Goal: Contribute content: Contribute content

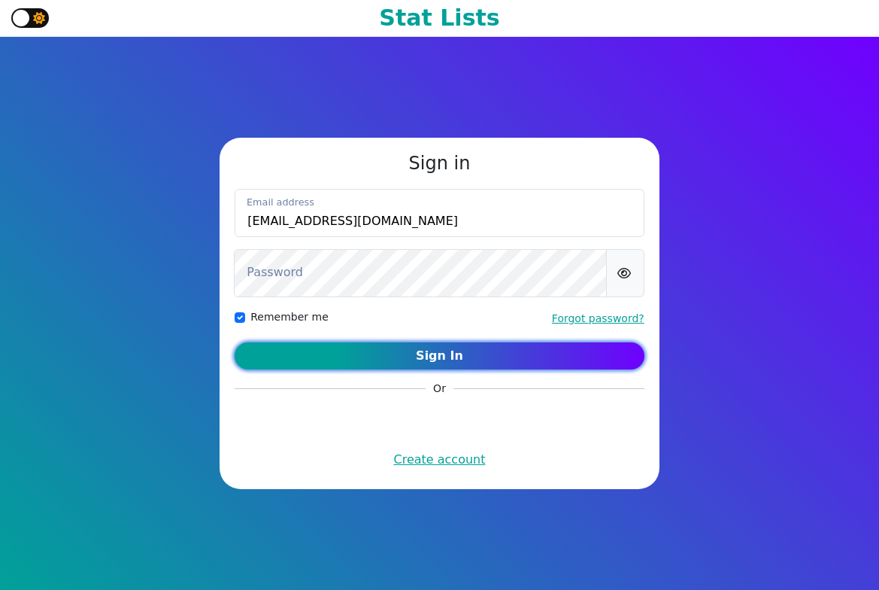
click at [441, 350] on button "Sign In" at bounding box center [440, 355] width 410 height 27
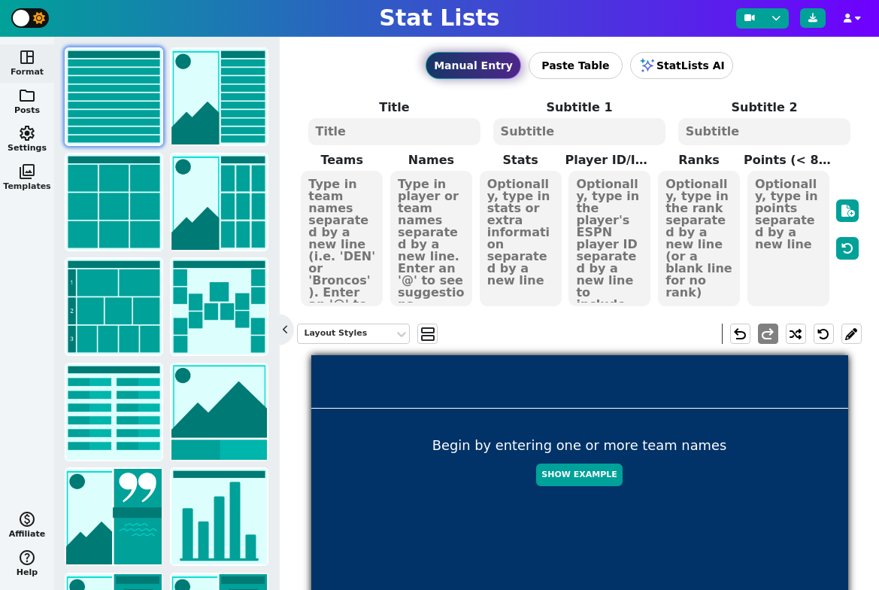
click at [29, 174] on span "photo_library" at bounding box center [27, 171] width 18 height 18
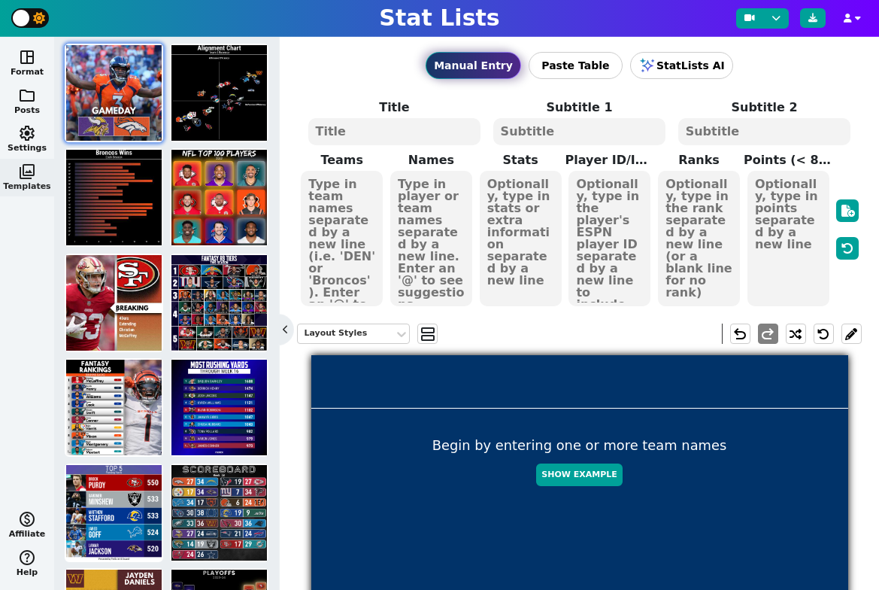
scroll to position [73, 0]
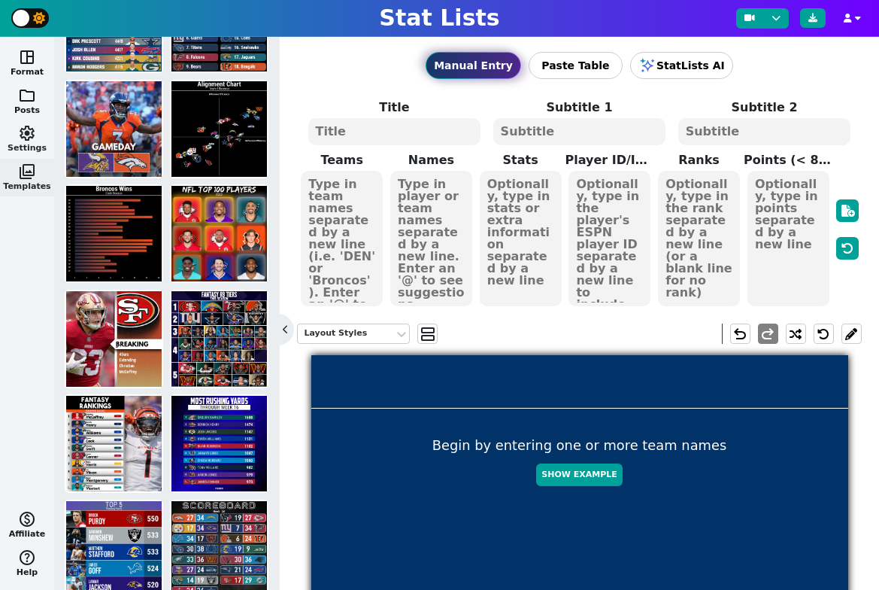
click at [31, 141] on span "settings" at bounding box center [27, 133] width 18 height 18
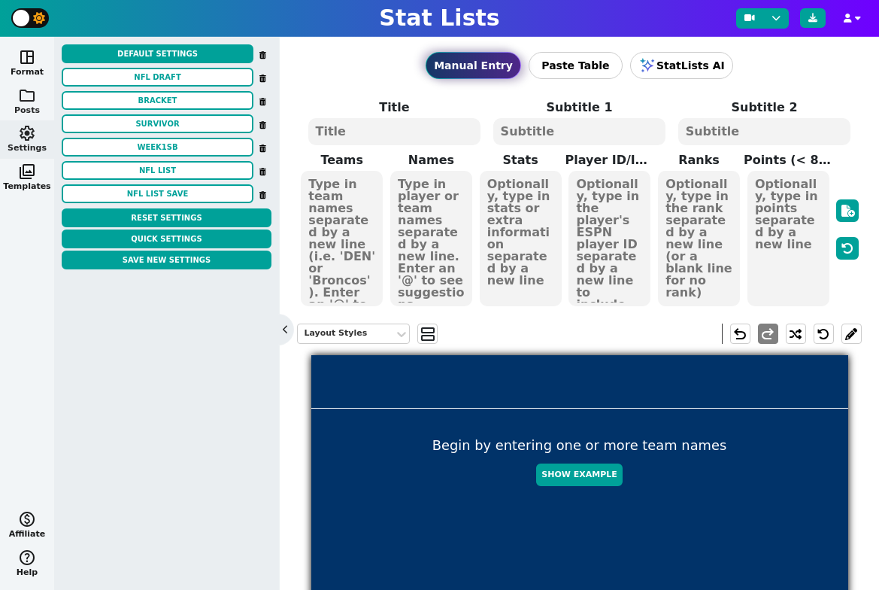
click at [29, 102] on span "folder" at bounding box center [27, 95] width 18 height 18
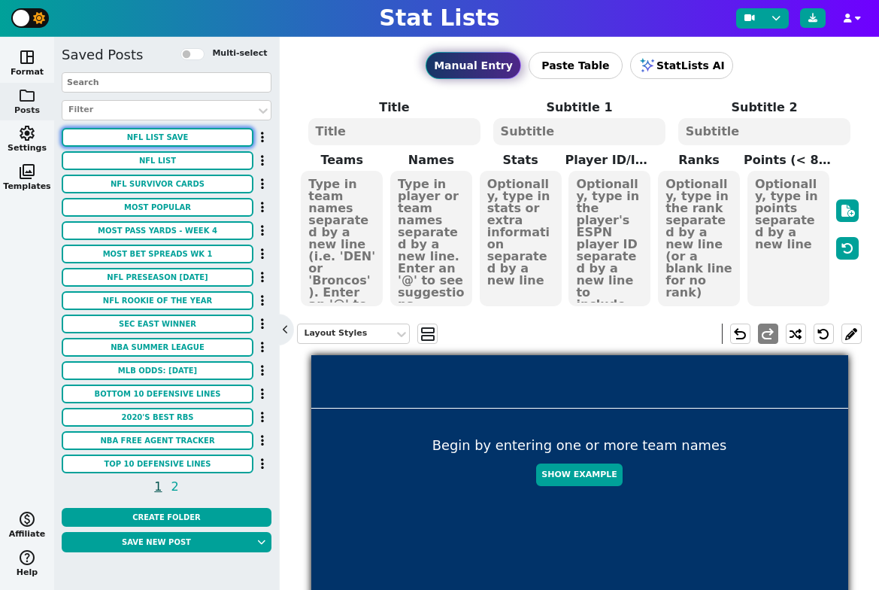
click at [163, 135] on button "NFL LIST SAVE" at bounding box center [158, 137] width 192 height 19
type textarea "MOST RUSHING YARDS"
type textarea "Through Week 16"
type textarea "BUF HOU DET LAC NE DEN GB LAR SF"
type textarea "BILLS TEXANS LIONS CHARGERS PATRIOTS BRONCOS PACKERS RAMS 49ERS"
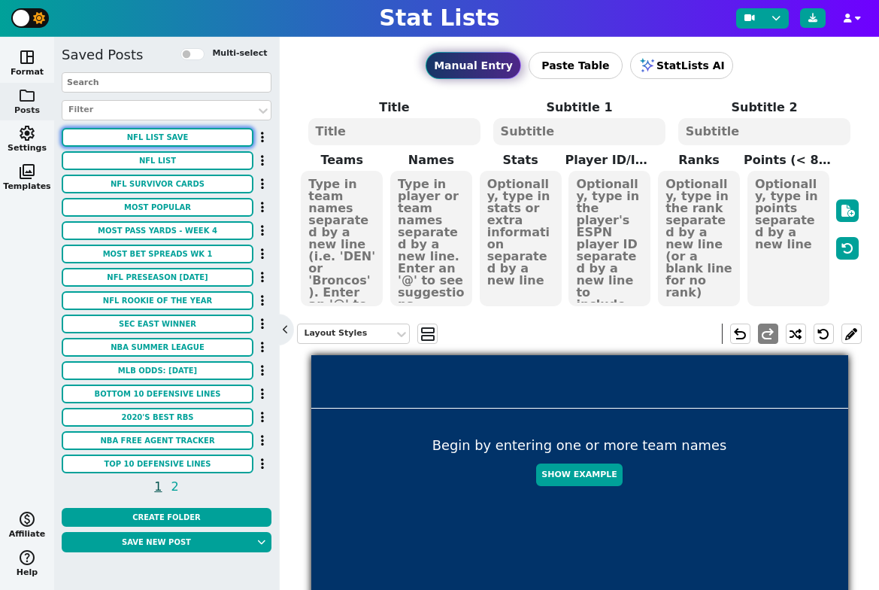
type textarea "23%"
type textarea "1 2 3 4 5 6 7 8 9"
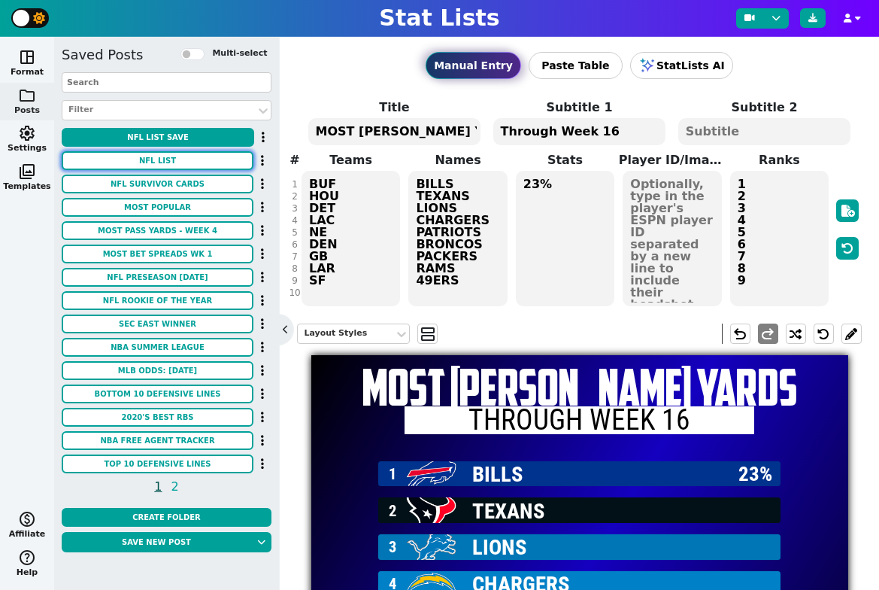
click at [151, 158] on button "NFL list" at bounding box center [158, 160] width 192 height 19
type textarea "PHI BAL GB LAR ATL DET CAR TEN MIN ARI"
type textarea "Eagles"
type textarea "1688 1474 1147 1121 1102 1047 1043 982 979 973"
type textarea "1 2 3 4 5 6 7 8 9 10"
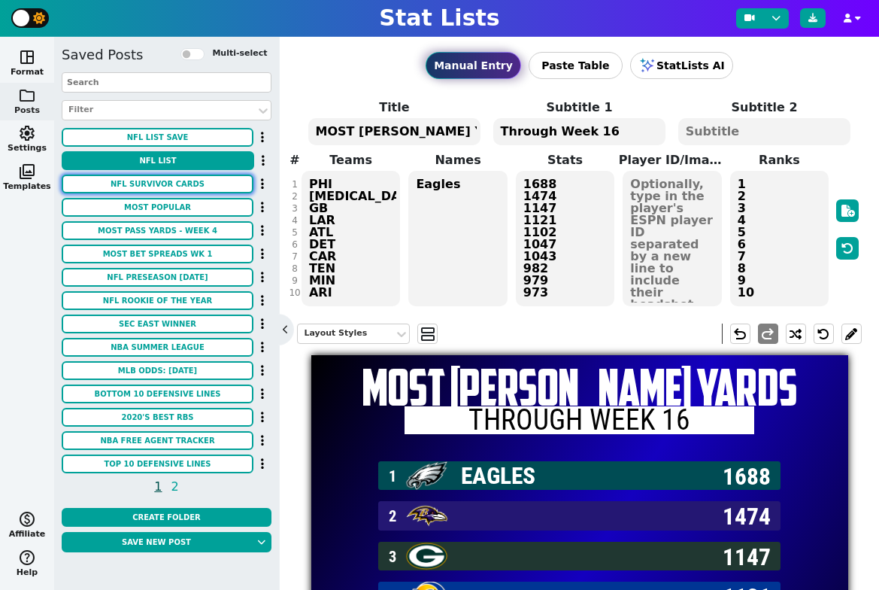
click at [159, 186] on button "NFL Survivor Cards" at bounding box center [158, 183] width 192 height 19
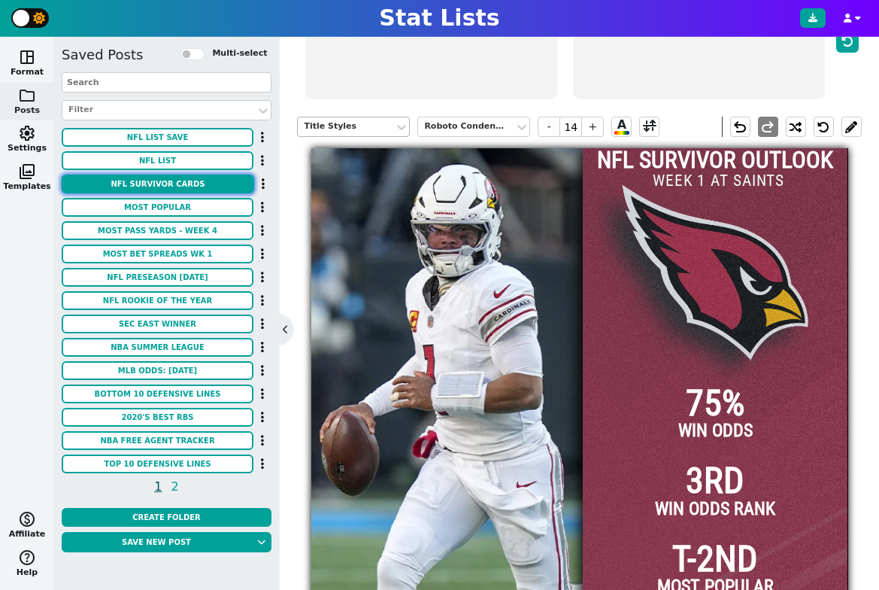
scroll to position [205, 0]
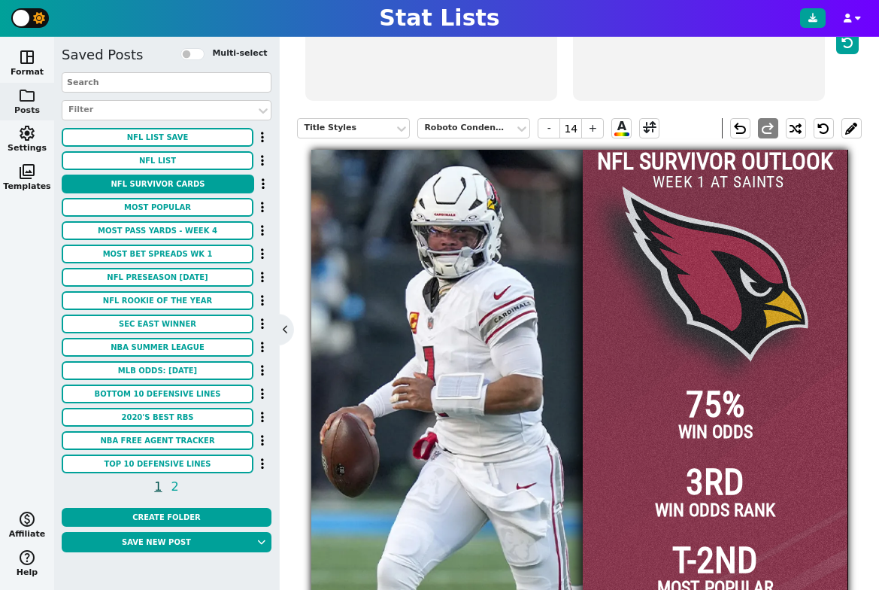
click at [719, 193] on input "WEEK 1 AT SAINTS" at bounding box center [718, 182] width 149 height 24
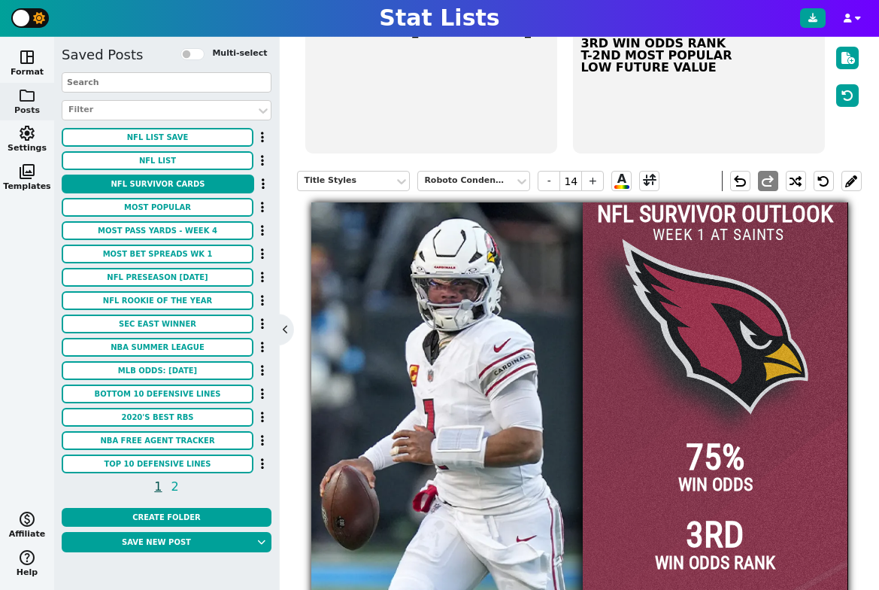
scroll to position [158, 0]
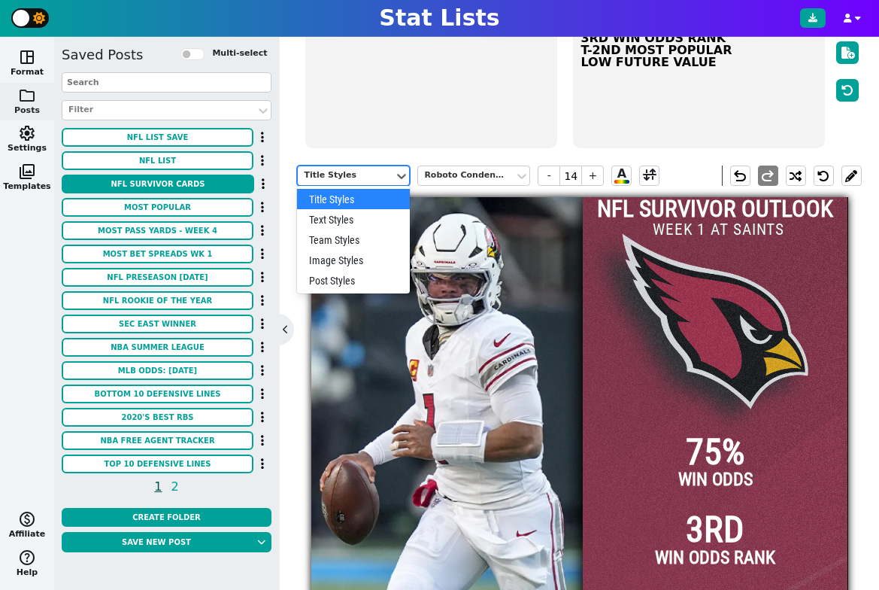
click at [341, 174] on div "Title Styles" at bounding box center [346, 175] width 84 height 13
click at [339, 254] on div "Image Styles" at bounding box center [353, 260] width 113 height 20
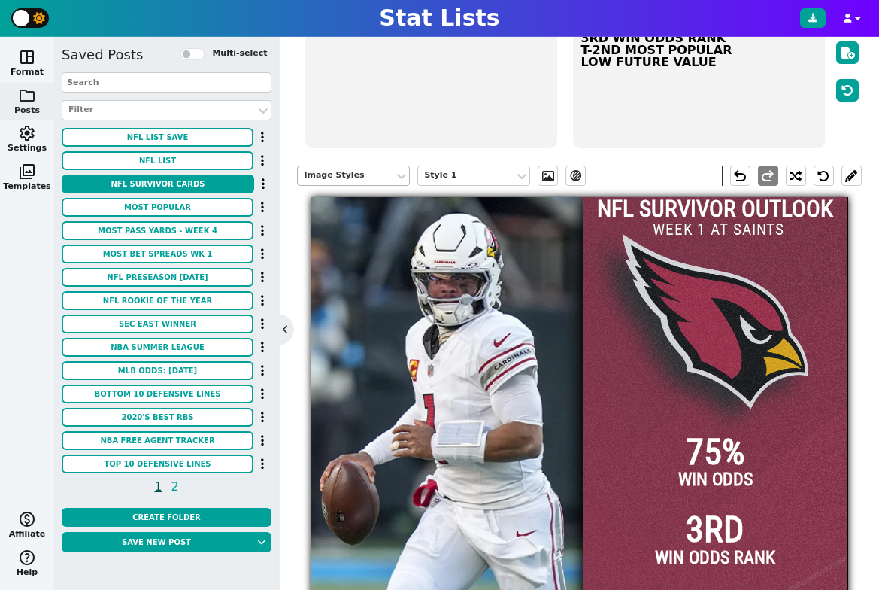
drag, startPoint x: 333, startPoint y: 190, endPoint x: 324, endPoint y: 178, distance: 14.4
click at [333, 187] on div "Image Styles Style 1 ev_shadow undo redo" at bounding box center [579, 175] width 564 height 43
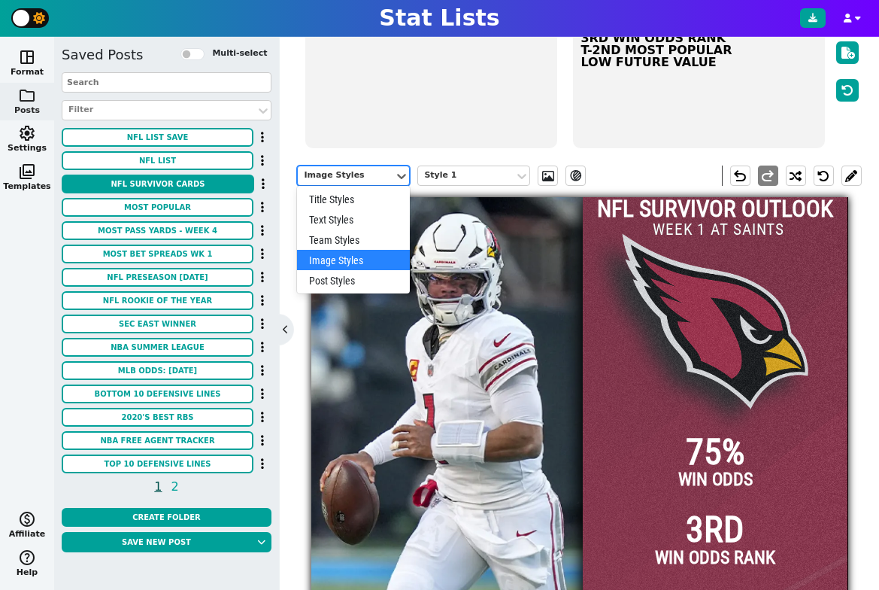
click at [323, 176] on div "Image Styles" at bounding box center [346, 175] width 84 height 13
click at [344, 280] on div "Post Styles" at bounding box center [353, 280] width 113 height 20
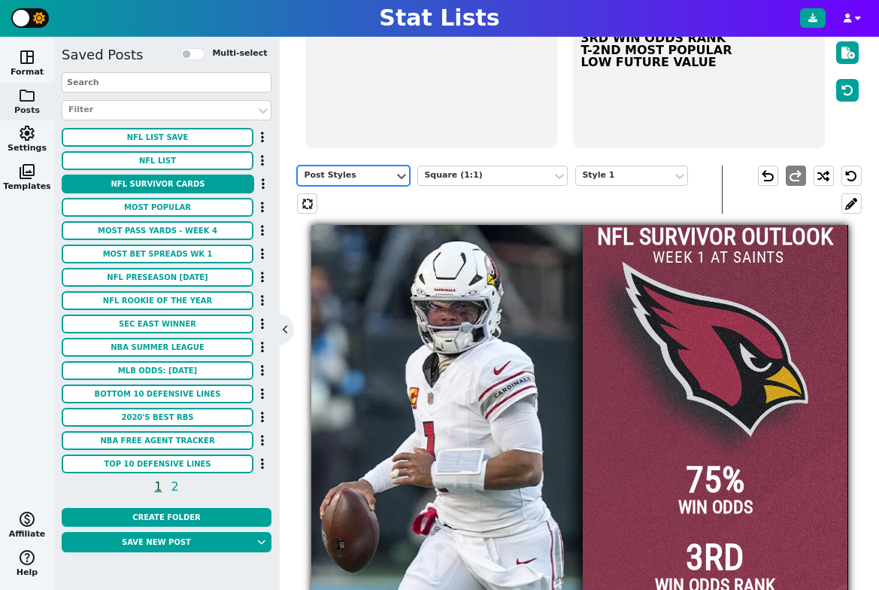
click at [344, 174] on div "Post Styles" at bounding box center [346, 175] width 84 height 13
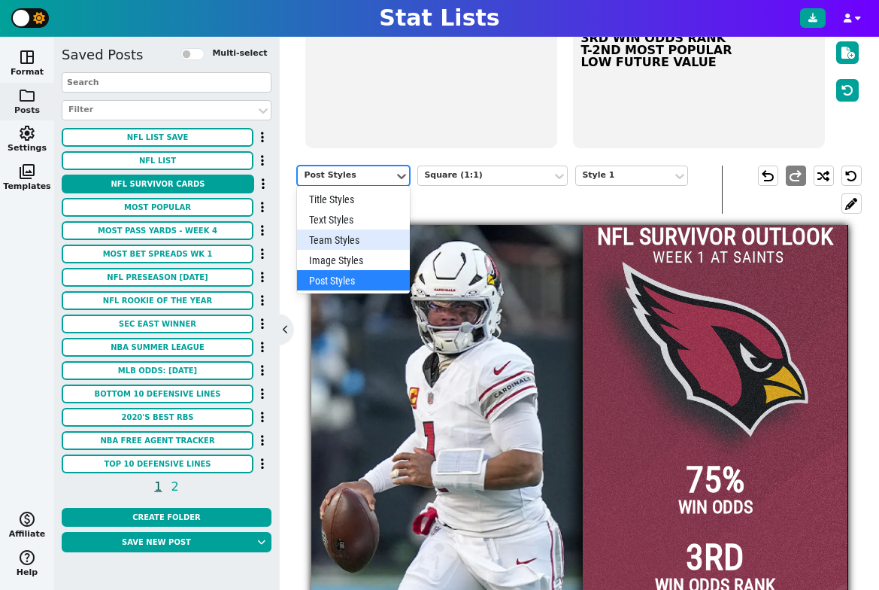
click at [345, 245] on div "Team Styles" at bounding box center [353, 239] width 113 height 20
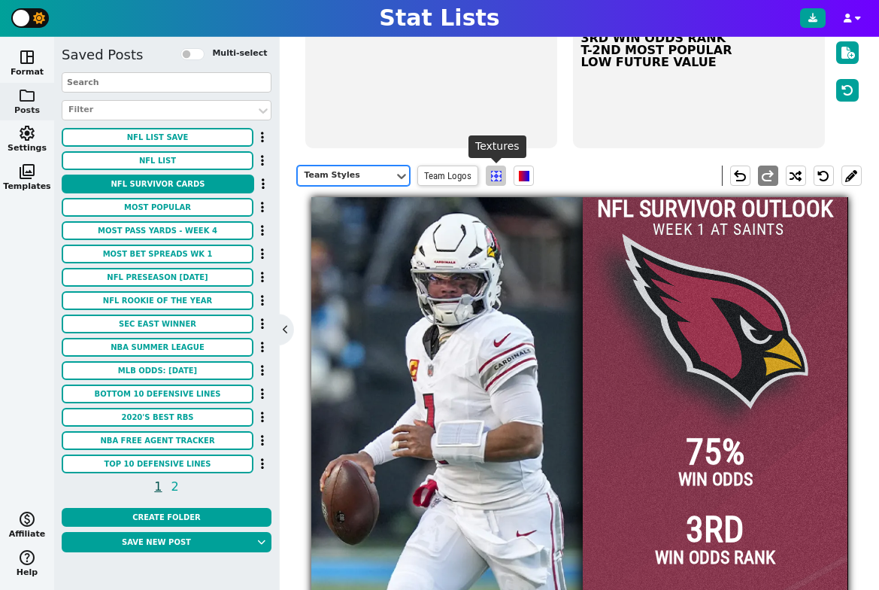
click at [491, 175] on span at bounding box center [496, 176] width 11 height 11
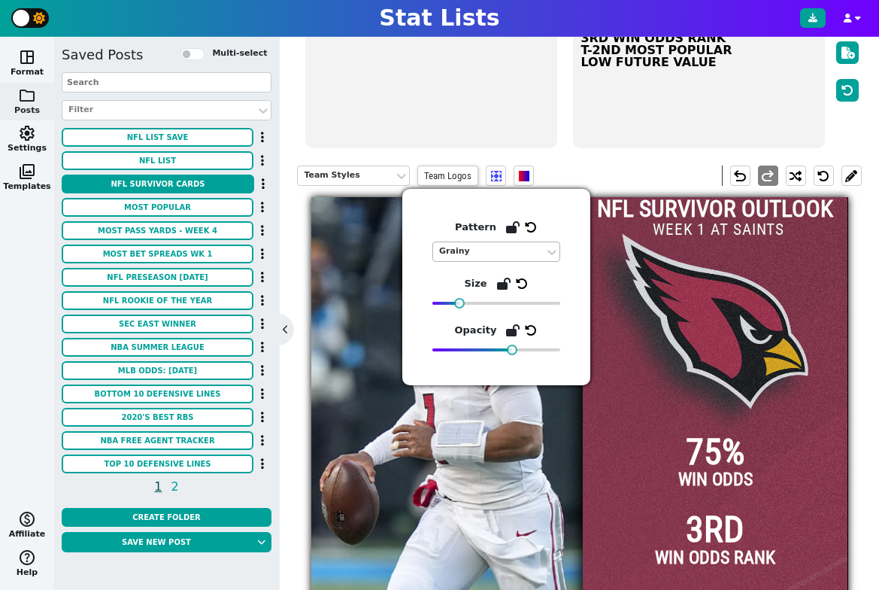
click at [468, 253] on div "Grainy" at bounding box center [488, 251] width 99 height 13
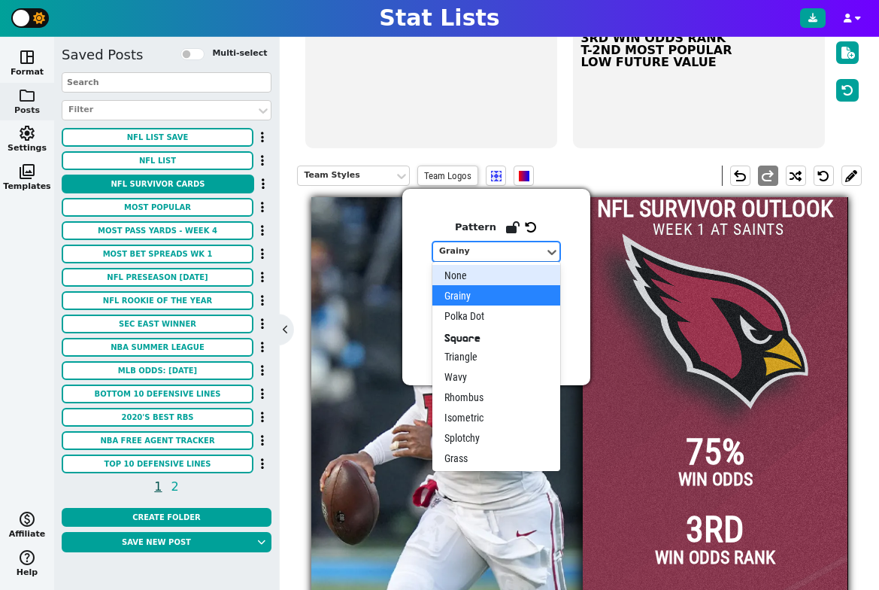
click at [472, 279] on div "None" at bounding box center [496, 275] width 128 height 20
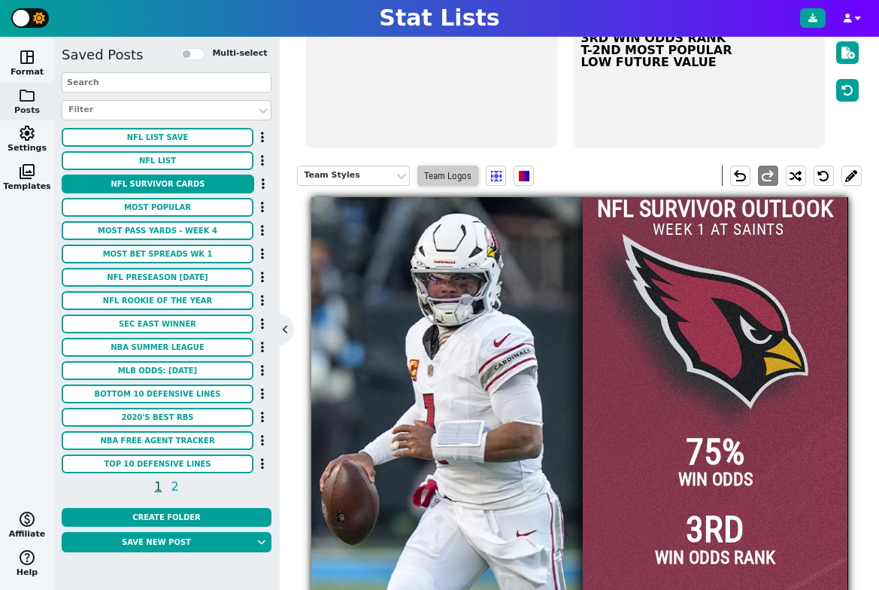
click at [450, 176] on span "Team Logos" at bounding box center [447, 175] width 61 height 20
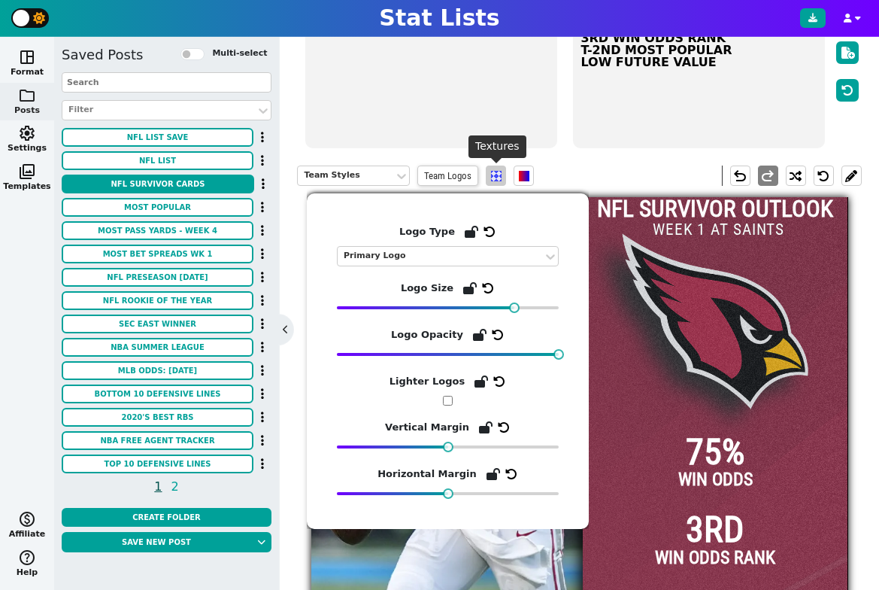
click at [493, 175] on span at bounding box center [496, 176] width 11 height 11
click at [499, 171] on span at bounding box center [496, 176] width 11 height 11
click at [494, 174] on span at bounding box center [496, 176] width 11 height 11
click at [598, 165] on div "Team Styles Team Logos undo redo" at bounding box center [579, 175] width 564 height 43
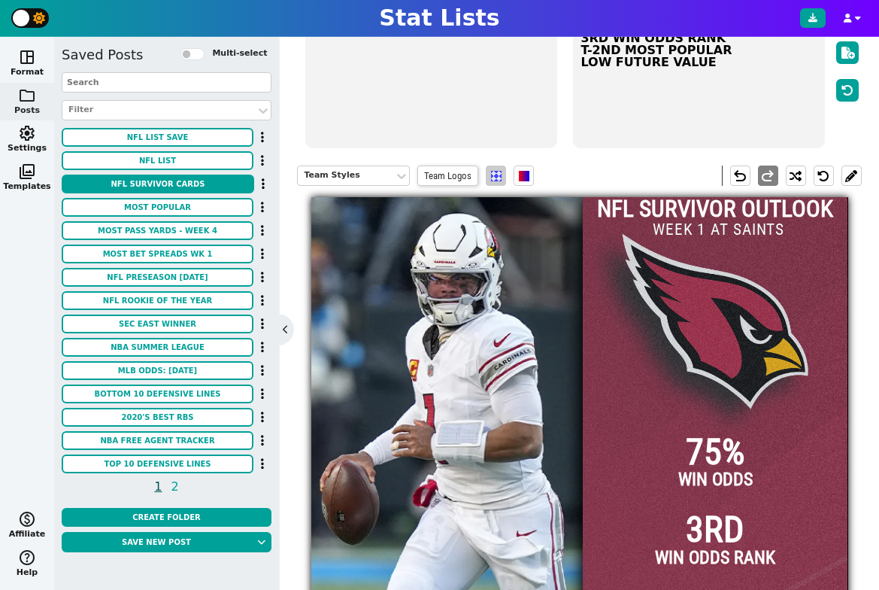
click at [499, 176] on span at bounding box center [496, 176] width 11 height 11
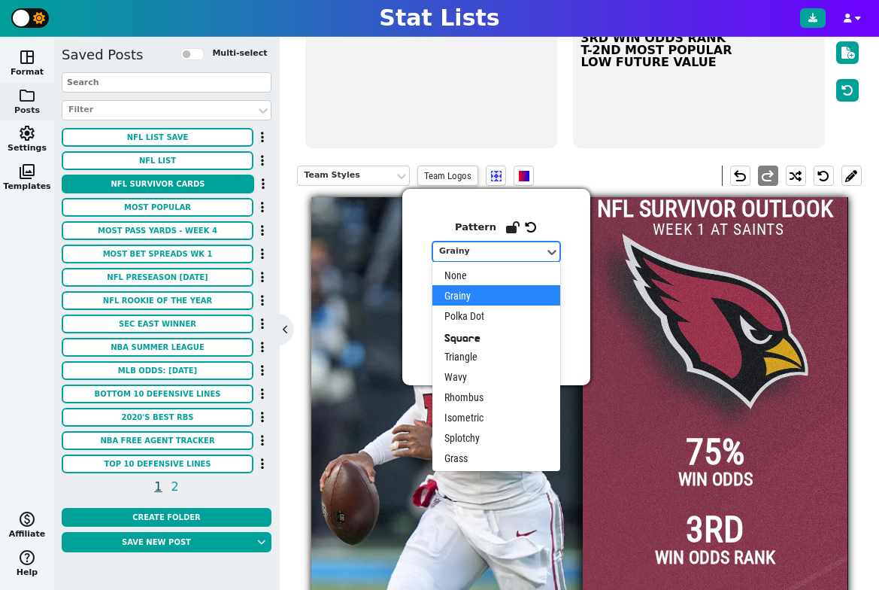
click at [485, 244] on div "Grainy" at bounding box center [488, 251] width 111 height 20
click at [485, 272] on div "None" at bounding box center [496, 275] width 128 height 20
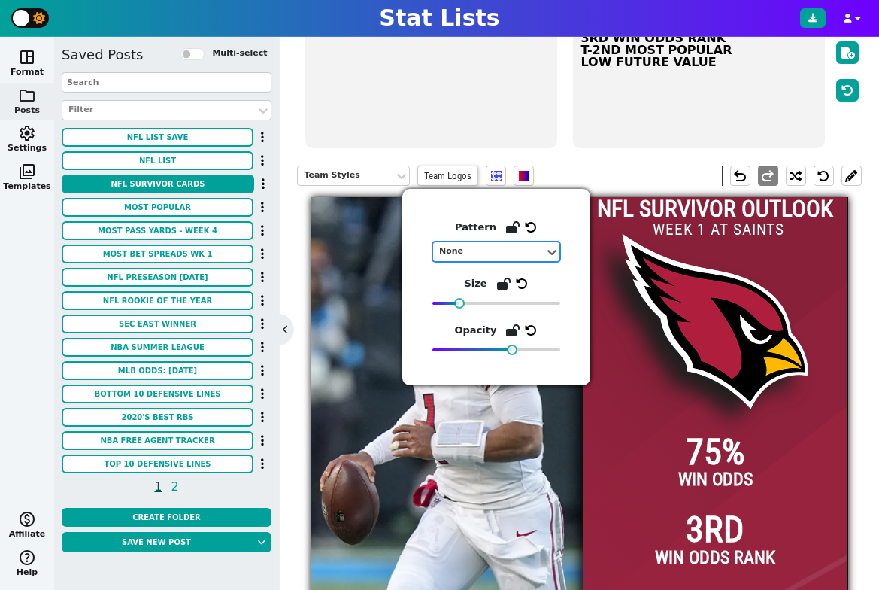
click at [567, 278] on div "Pattern option None, selected. None Size Opacity" at bounding box center [496, 287] width 188 height 196
click at [602, 162] on div "Team Styles Team Logos undo redo" at bounding box center [579, 175] width 564 height 43
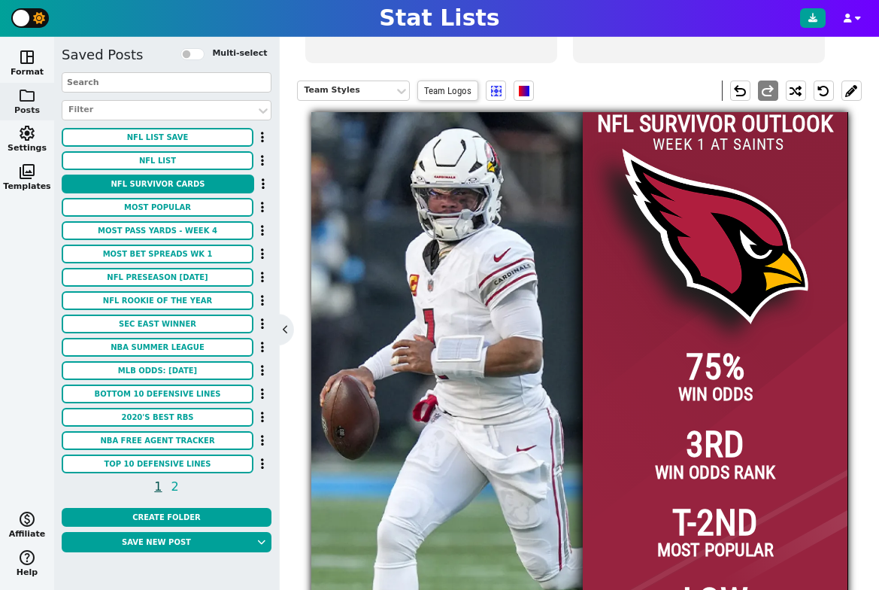
scroll to position [247, 0]
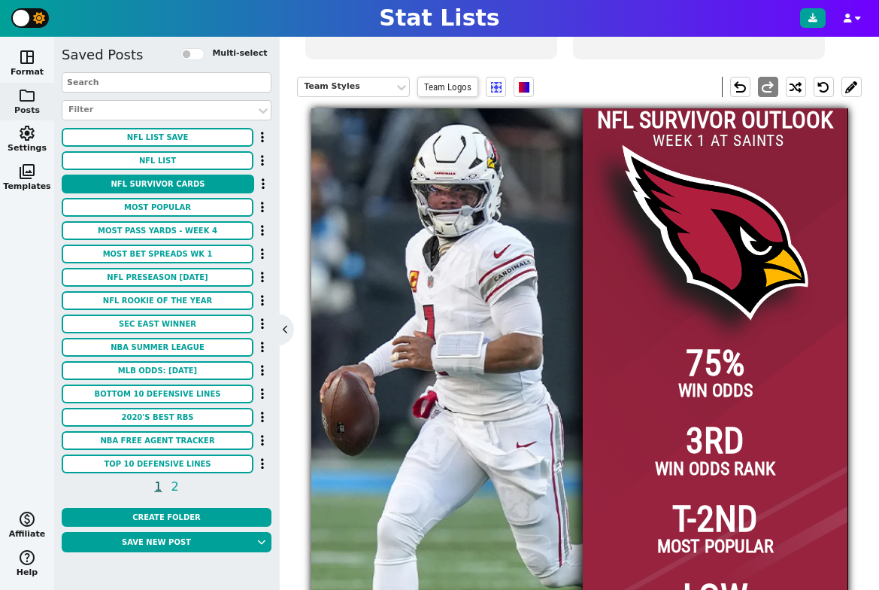
click at [706, 139] on input "WEEK 1 AT SAINTS" at bounding box center [718, 141] width 149 height 24
drag, startPoint x: 778, startPoint y: 140, endPoint x: 711, endPoint y: 140, distance: 67.7
click at [711, 140] on input "WEEK 5 AT SAINTS" at bounding box center [718, 141] width 149 height 24
type input "WEEK 5 VS TITANS"
click at [616, 81] on div "Team Styles Team Logos undo redo" at bounding box center [579, 86] width 564 height 43
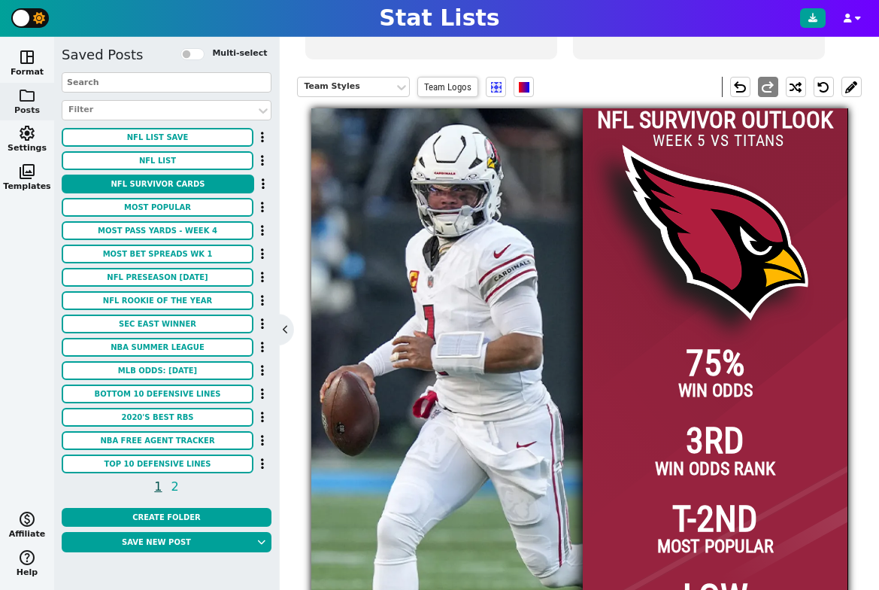
click at [718, 141] on input "WEEK 5 VS TITANS" at bounding box center [718, 141] width 149 height 24
click at [651, 144] on input "WEEK 5 VS TITANS" at bounding box center [718, 141] width 149 height 24
drag, startPoint x: 675, startPoint y: 136, endPoint x: 667, endPoint y: 123, distance: 15.9
click at [675, 135] on input "WEEK 5 VS TITANS" at bounding box center [718, 141] width 149 height 24
click at [673, 72] on div "Team Styles Team Logos undo redo" at bounding box center [579, 86] width 564 height 43
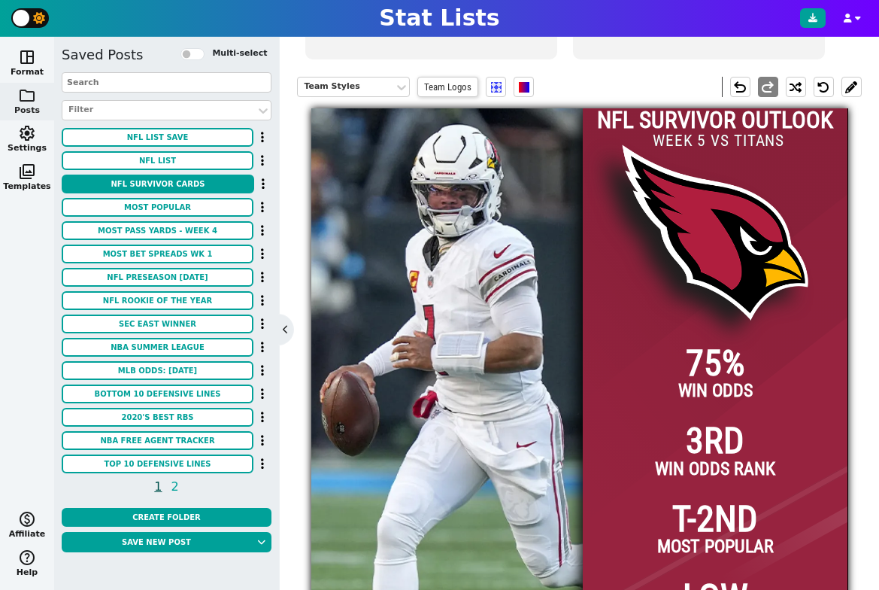
click at [741, 145] on input "WEEK 5 VS TITANS" at bounding box center [718, 141] width 149 height 24
click at [798, 143] on div at bounding box center [715, 376] width 265 height 537
click at [778, 142] on input "WEEK 5 VS TITANS" at bounding box center [718, 141] width 149 height 24
click at [785, 171] on div at bounding box center [715, 376] width 265 height 537
click at [802, 147] on div at bounding box center [715, 376] width 265 height 537
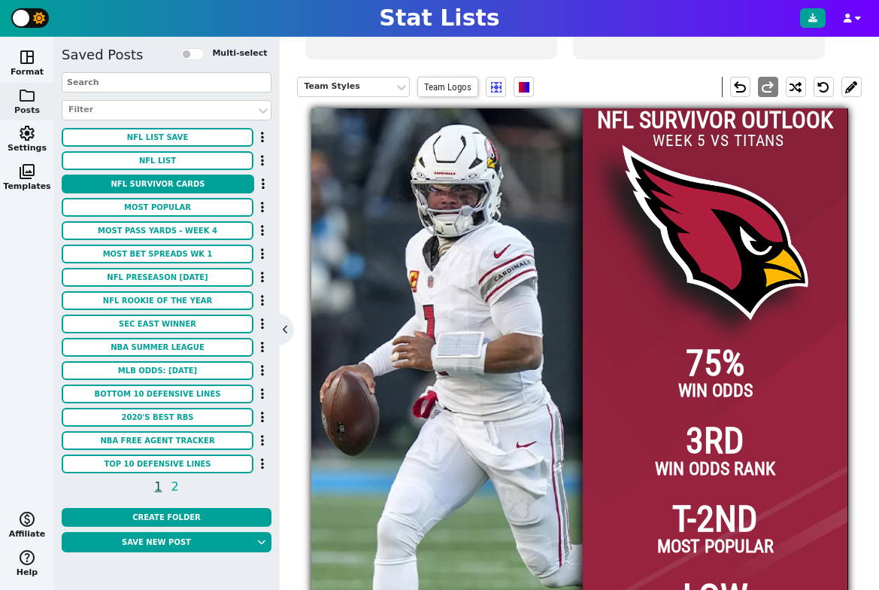
click at [732, 137] on input "WEEK 5 VS TITANS" at bounding box center [718, 141] width 149 height 24
click at [772, 174] on div at bounding box center [715, 376] width 265 height 537
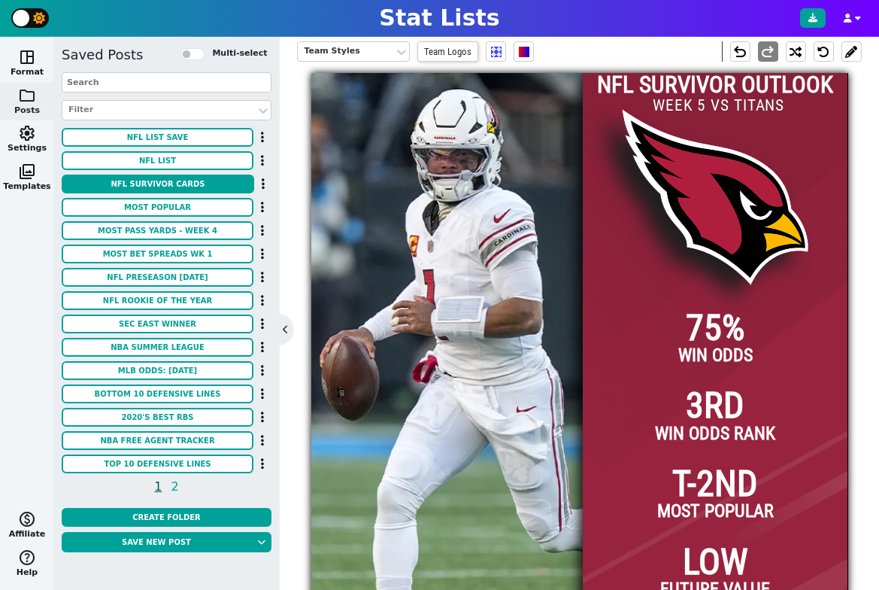
scroll to position [329, 0]
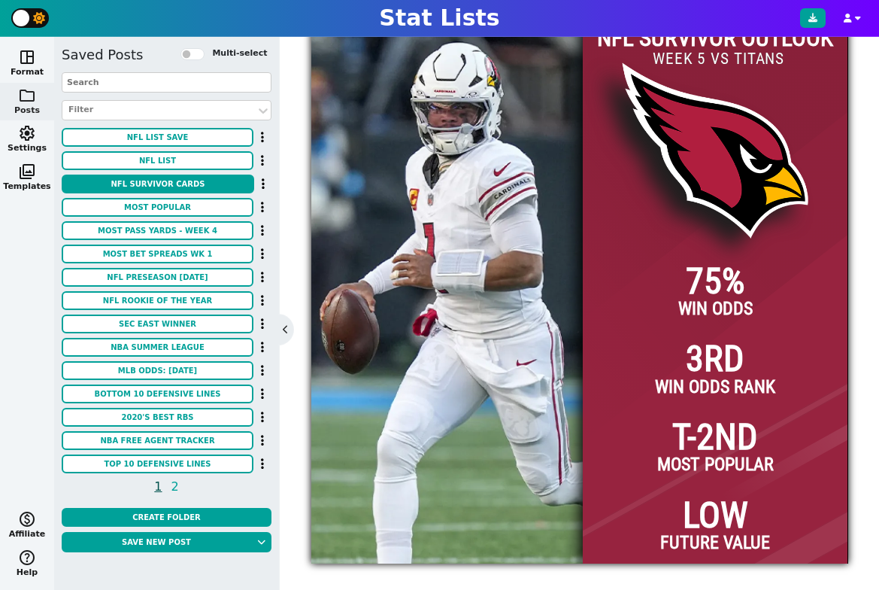
click at [707, 441] on span "T-2ND" at bounding box center [715, 437] width 86 height 36
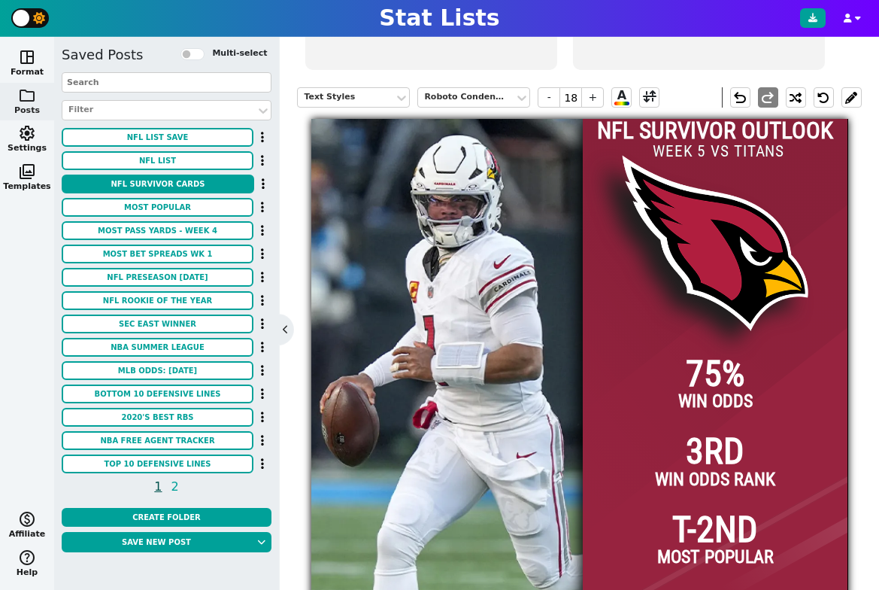
scroll to position [67, 0]
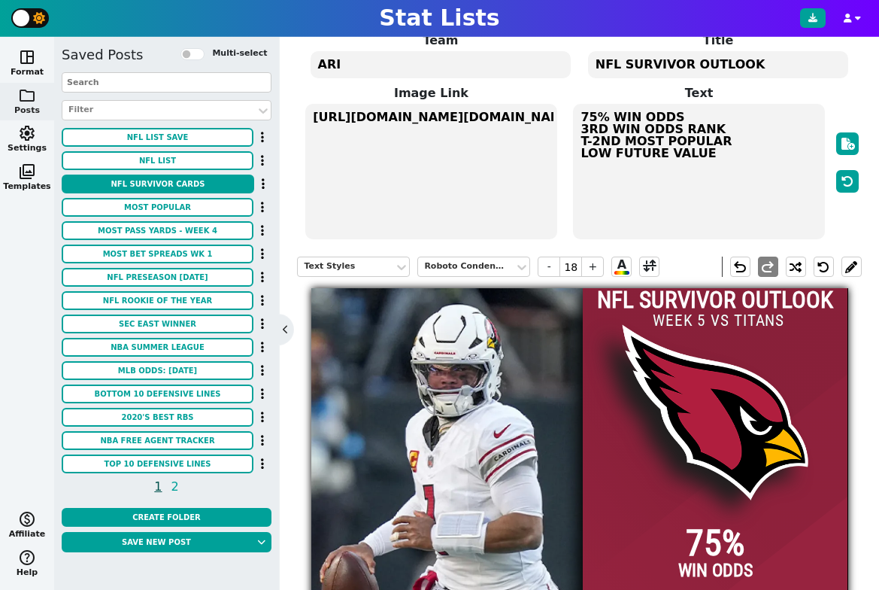
drag, startPoint x: 605, startPoint y: 131, endPoint x: 575, endPoint y: 131, distance: 29.3
click at [575, 131] on textarea "75% WIN ODDS 3RD WIN ODDS RANK T-2ND MOST POPULAR LOW FUTURE VALUE" at bounding box center [698, 171] width 251 height 135
type input "14"
click at [636, 130] on textarea "75% WIN ODDS 1ST WIN ODDS RANK T-2ND MOST POPULAR LOW FUTURE VALUE" at bounding box center [698, 171] width 251 height 135
drag, startPoint x: 602, startPoint y: 129, endPoint x: 582, endPoint y: 130, distance: 20.3
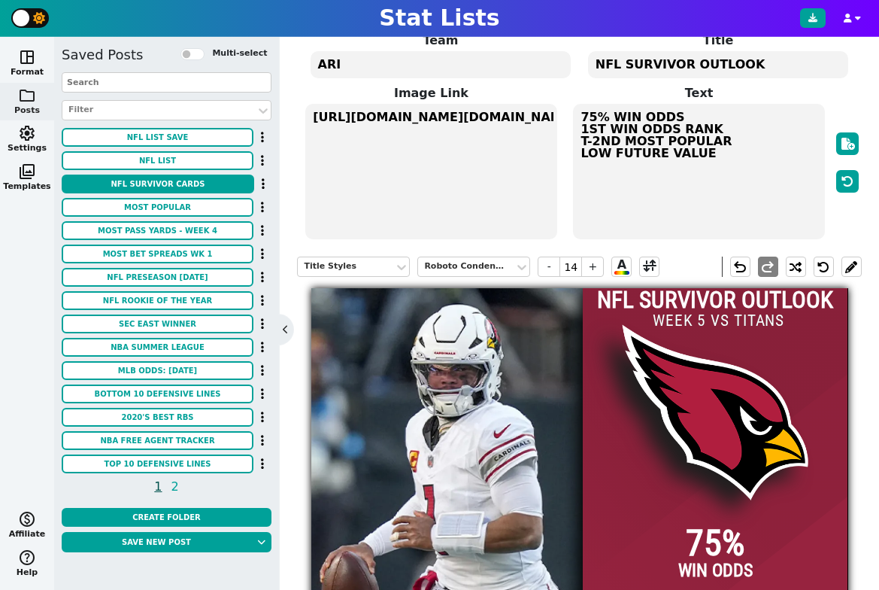
click at [582, 130] on textarea "75% WIN ODDS 1ST WIN ODDS RANK T-2ND MOST POPULAR LOW FUTURE VALUE" at bounding box center [698, 171] width 251 height 135
click at [629, 132] on textarea "75% WIN ODDS 3RD WIN ODDS RANK T-2ND MOST POPULAR LOW FUTURE VALUE" at bounding box center [698, 171] width 251 height 135
drag, startPoint x: 617, startPoint y: 141, endPoint x: 581, endPoint y: 142, distance: 36.1
click at [581, 142] on textarea "75% WIN ODDS 3RD WIN ODDS RANK T-2ND MOST POPULAR LOW FUTURE VALUE" at bounding box center [698, 171] width 251 height 135
click at [642, 140] on textarea "75% WIN ODDS 3RD WIN ODDS RANK 1ST MOST POPULAR LOW FUTURE VALUE" at bounding box center [698, 171] width 251 height 135
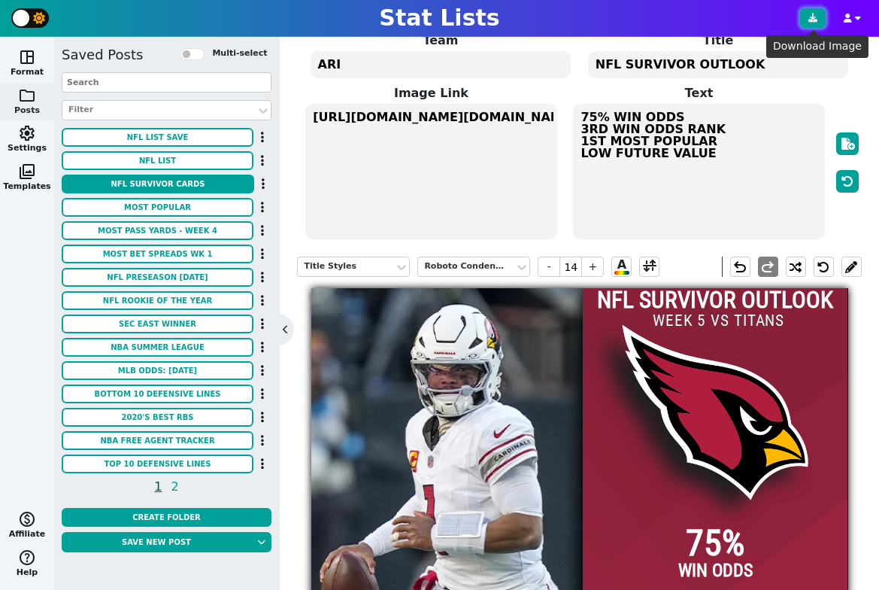
type textarea "75% WIN ODDS 3RD WIN ODDS RANK 1ST MOST POPULAR LOW FUTURE VALUE"
click at [814, 20] on icon at bounding box center [812, 18] width 9 height 9
click at [439, 119] on textarea "https://firebasestorage.googleapis.com/v0/b/statlist-images.appspot.com/o/image…" at bounding box center [430, 171] width 251 height 135
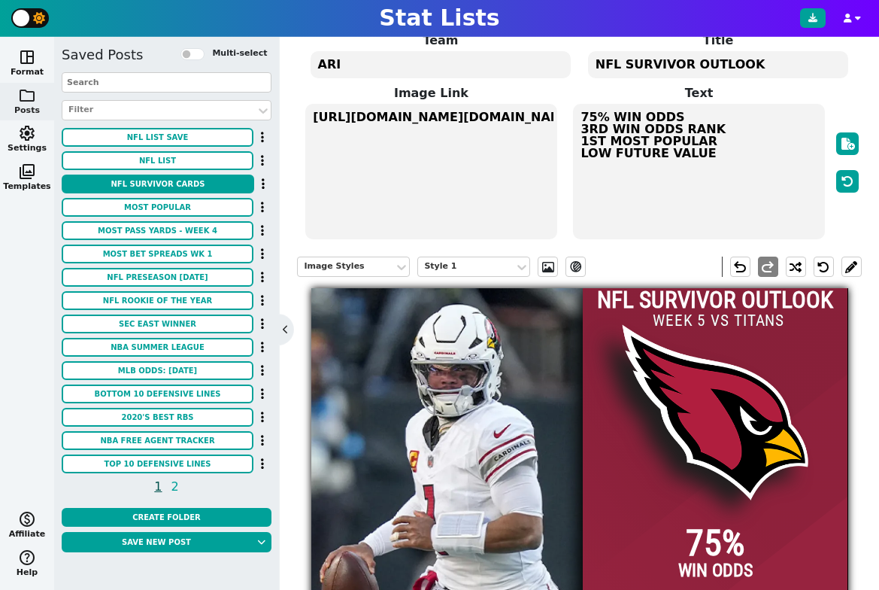
click at [439, 119] on textarea "https://firebasestorage.googleapis.com/v0/b/statlist-images.appspot.com/o/image…" at bounding box center [430, 171] width 251 height 135
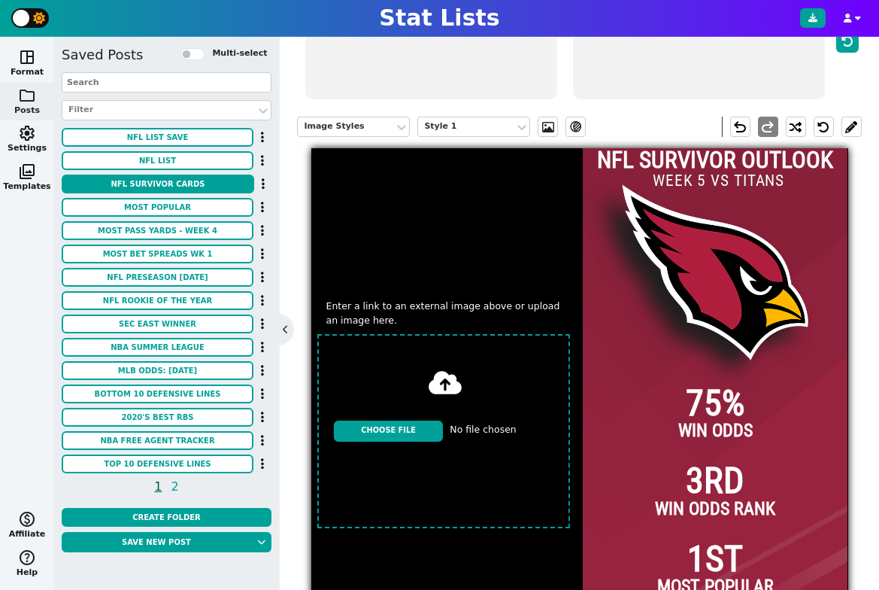
scroll to position [301, 0]
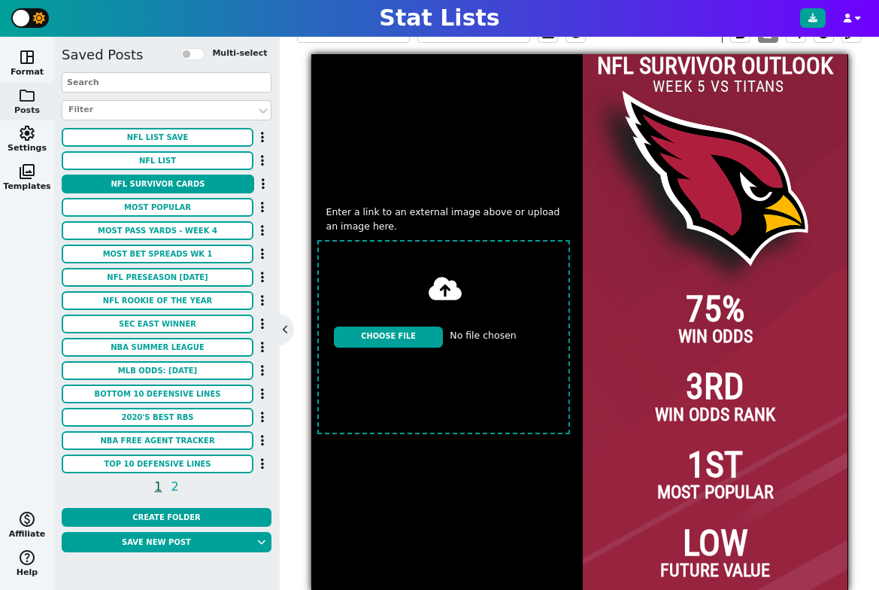
click at [413, 331] on input "file" at bounding box center [443, 337] width 265 height 206
type input "C:\fakepath\channels4_profile.jpg"
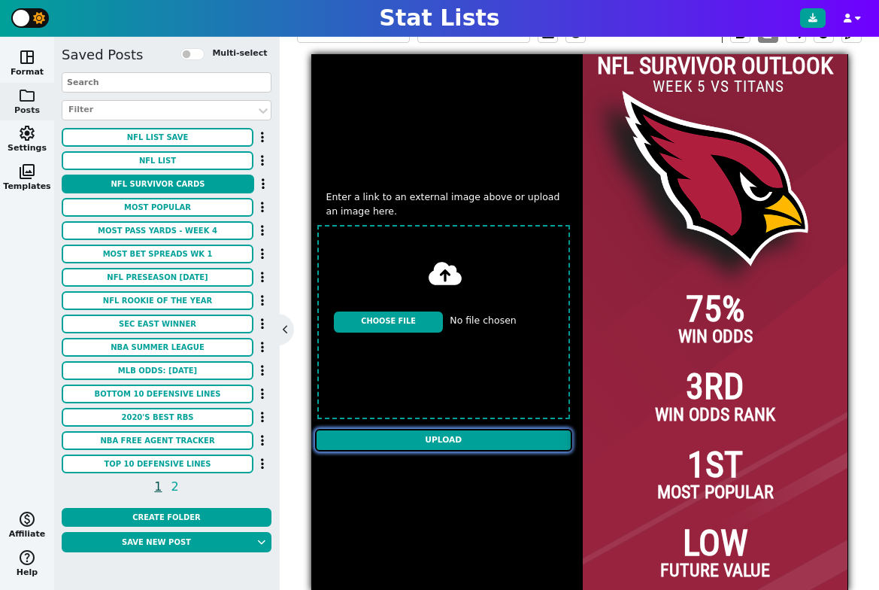
click at [453, 441] on input "Upload" at bounding box center [444, 440] width 258 height 23
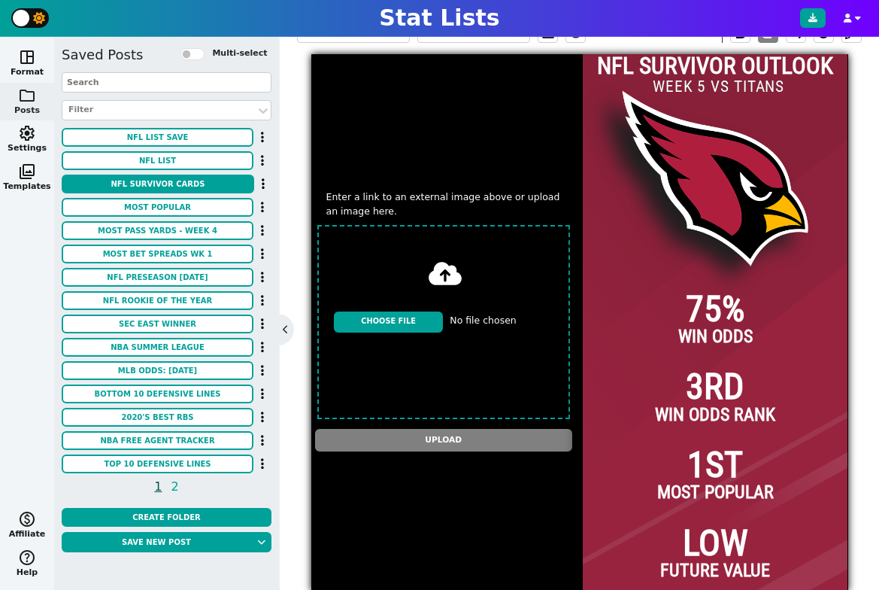
type textarea "https://firebasestorage.googleapis.com/v0/b/statlist-images.appspot.com/o/image…"
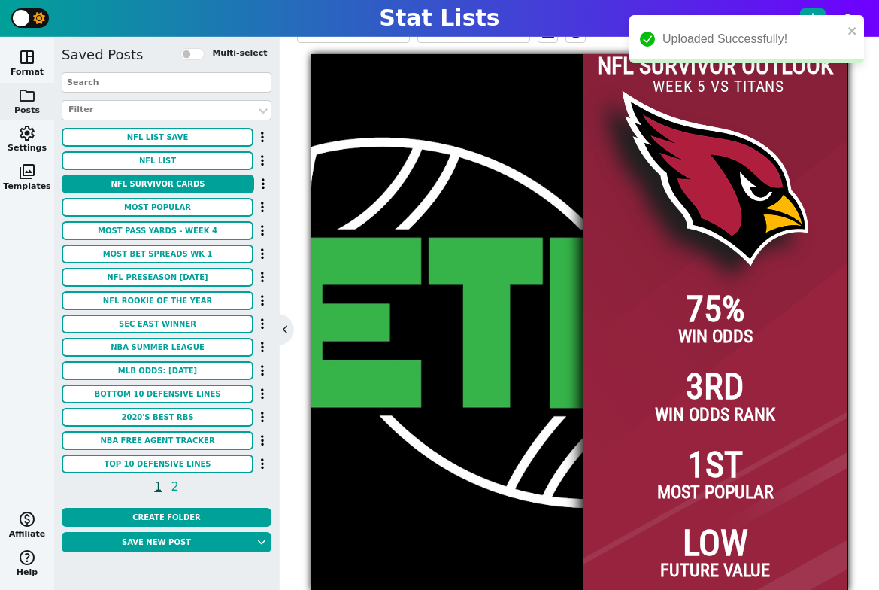
click at [422, 219] on img at bounding box center [485, 322] width 537 height 537
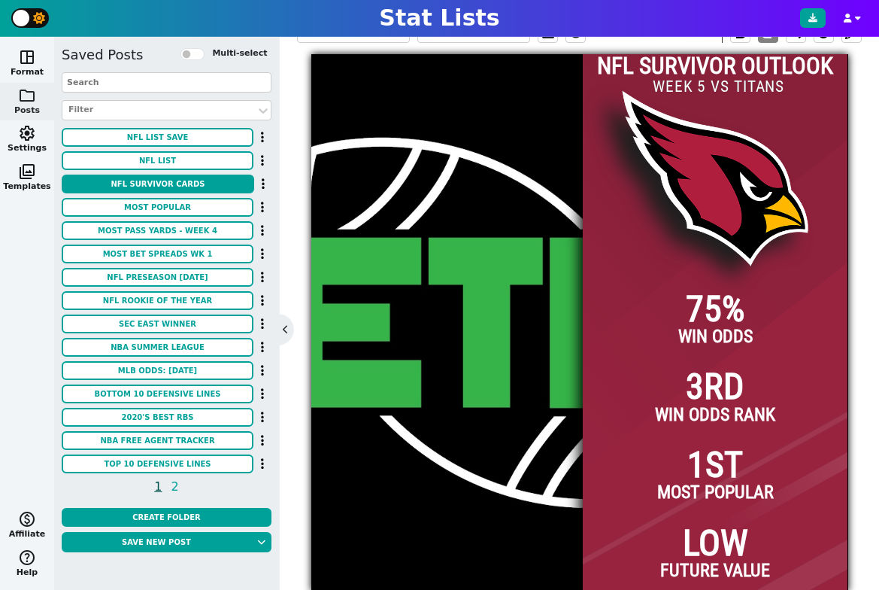
scroll to position [0, 0]
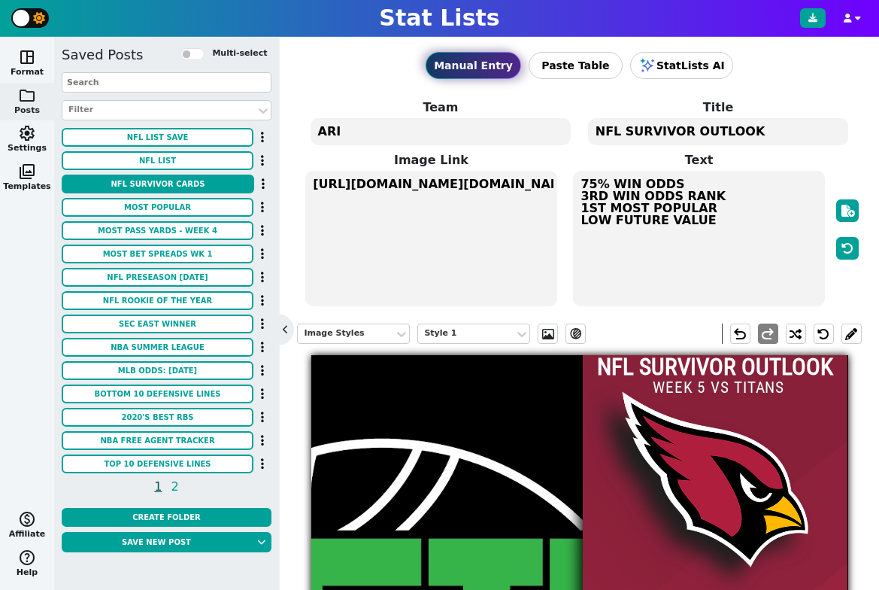
click at [386, 184] on textarea "https://firebasestorage.googleapis.com/v0/b/statlist-images.appspot.com/o/image…" at bounding box center [430, 238] width 251 height 135
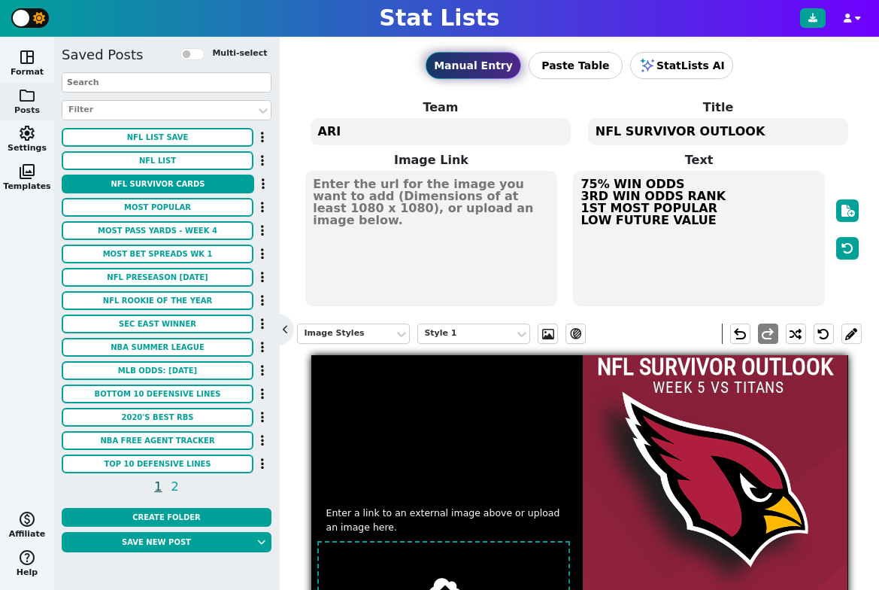
scroll to position [329, 0]
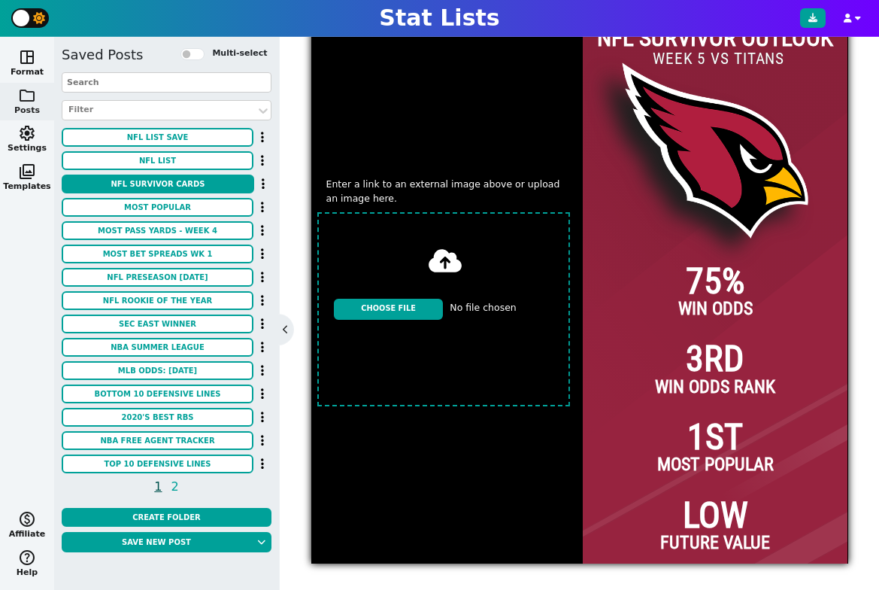
click at [414, 314] on input "file" at bounding box center [443, 309] width 265 height 206
type input "C:\fakepath\USATSI_22108480-scaled.jpg"
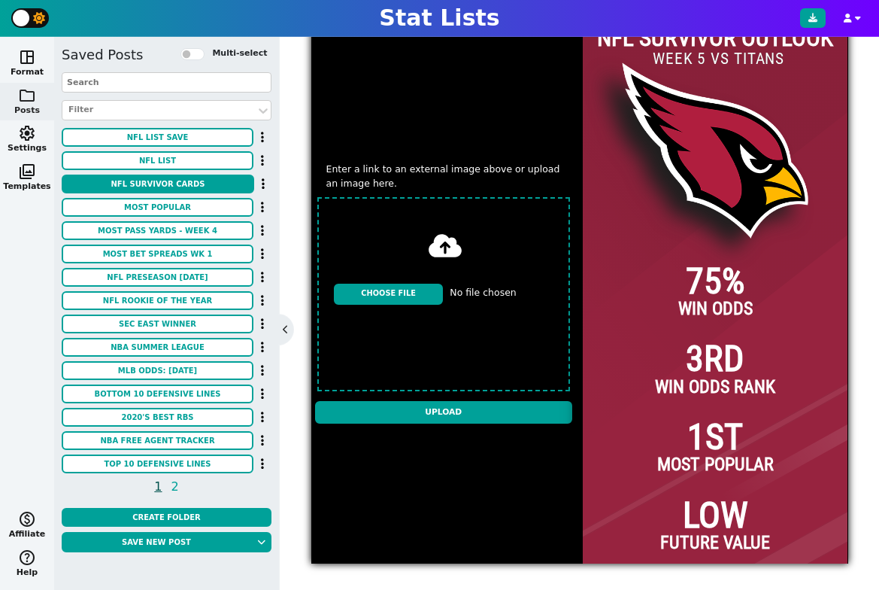
scroll to position [314, 0]
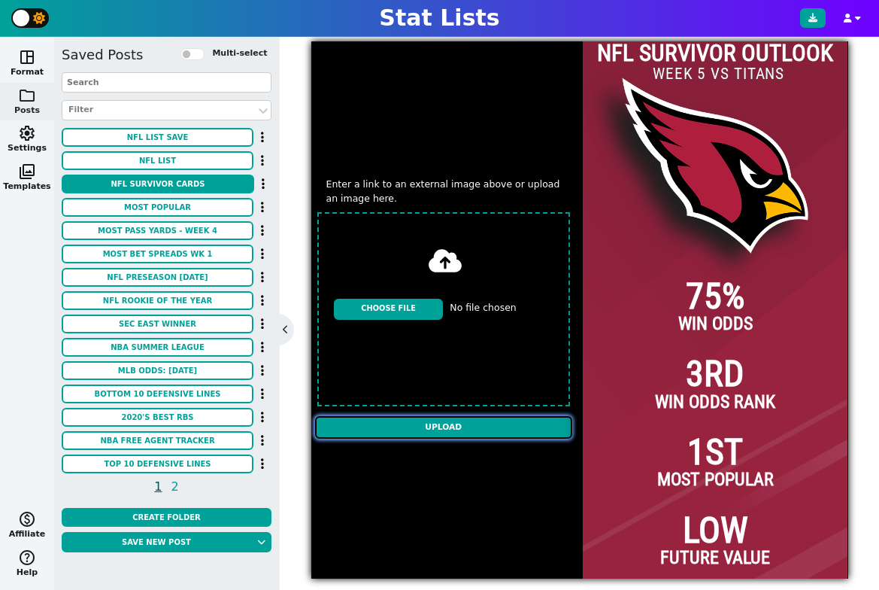
click at [446, 428] on input "Upload" at bounding box center [444, 427] width 258 height 23
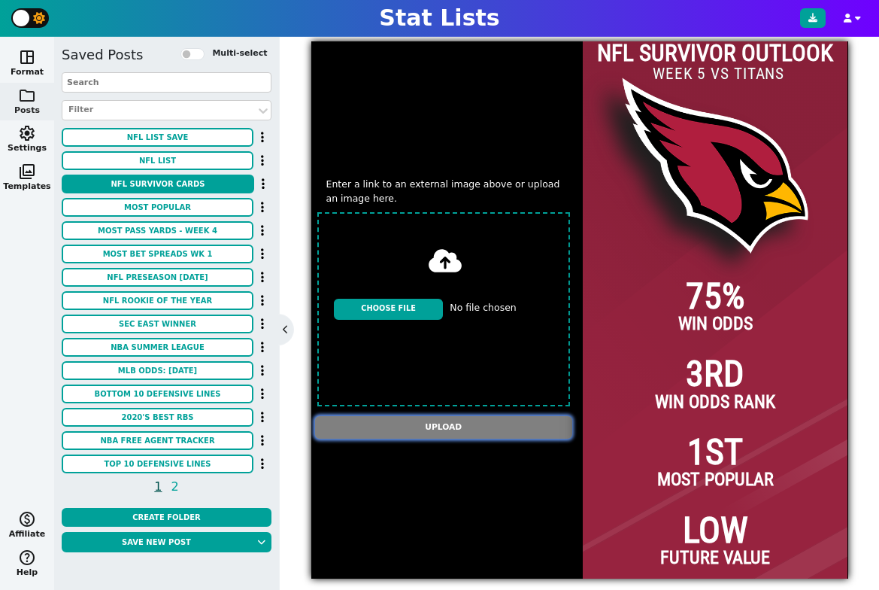
type textarea "[URL][DOMAIN_NAME][DOMAIN_NAME]"
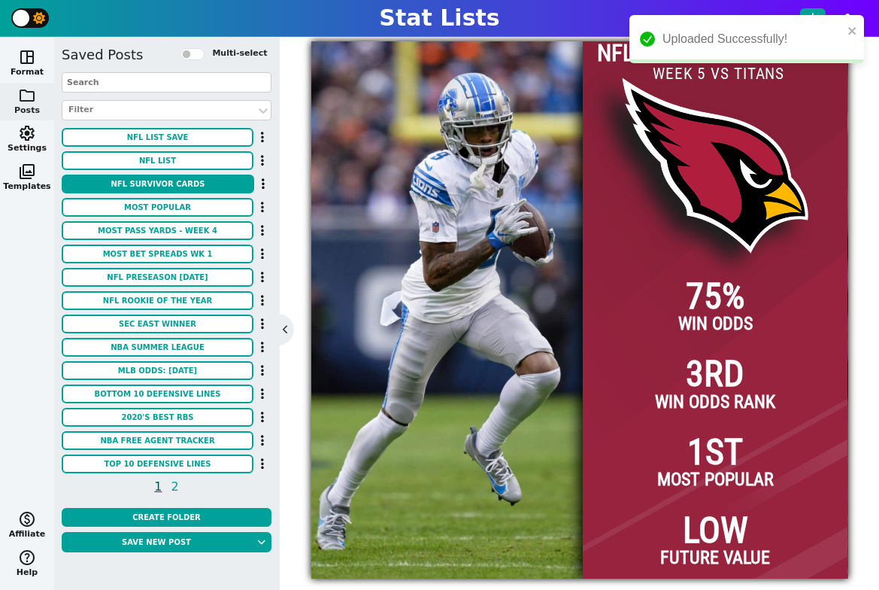
scroll to position [208, 0]
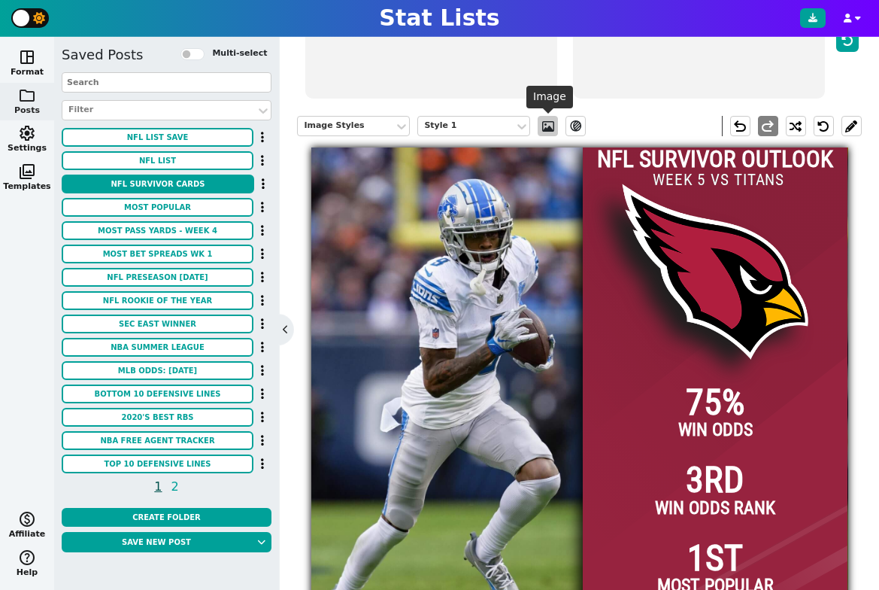
click at [548, 129] on span at bounding box center [548, 126] width 15 height 12
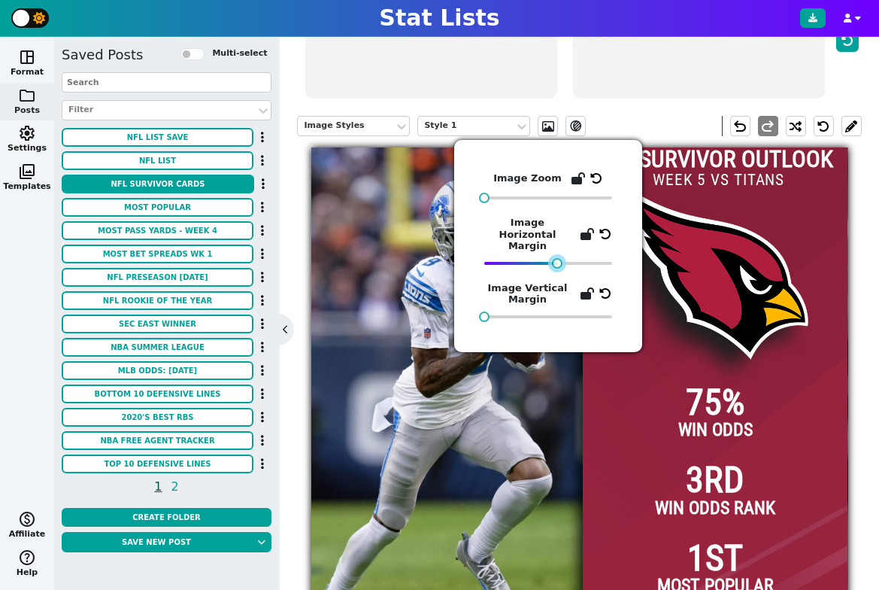
click at [557, 258] on div at bounding box center [557, 263] width 11 height 11
click at [666, 123] on div "Image Styles Style 1 ev_shadow undo redo" at bounding box center [579, 126] width 564 height 43
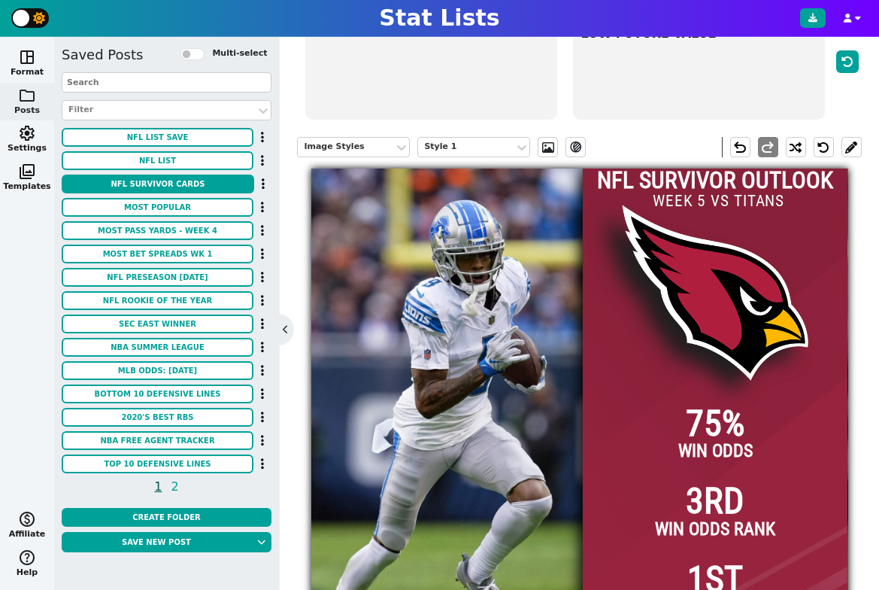
scroll to position [17, 0]
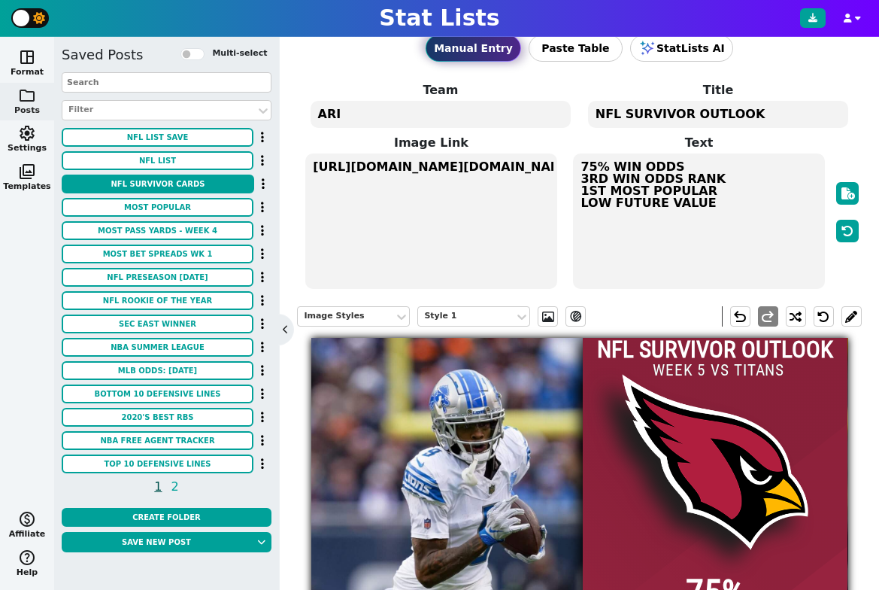
click at [359, 111] on textarea "ARI" at bounding box center [441, 114] width 261 height 27
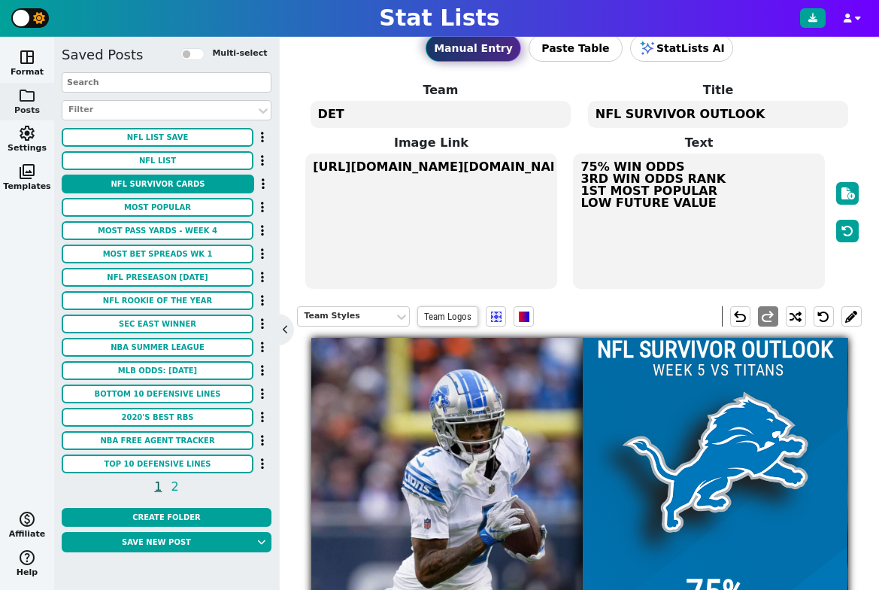
type textarea "DET"
click at [727, 368] on input "WEEK 5 VS TITANS" at bounding box center [718, 370] width 149 height 24
drag, startPoint x: 792, startPoint y: 371, endPoint x: 911, endPoint y: 371, distance: 119.6
click at [878, 371] on html "Stat Lists space_dashboard Format folder Posts settings Settings photo_library …" at bounding box center [439, 295] width 879 height 590
type input "WEEK 5 AT [GEOGRAPHIC_DATA]"
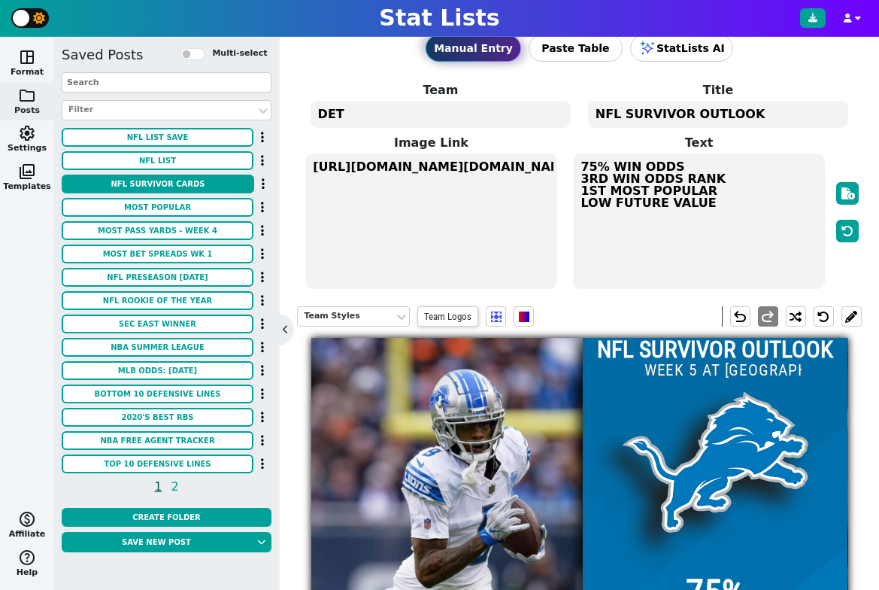
click at [838, 150] on div at bounding box center [847, 212] width 29 height 156
drag, startPoint x: 595, startPoint y: 167, endPoint x: 581, endPoint y: 168, distance: 14.3
click at [581, 168] on textarea "75% WIN ODDS 3RD WIN ODDS RANK 1ST MOST POPULAR LOW FUTURE VALUE" at bounding box center [698, 220] width 251 height 135
drag, startPoint x: 663, startPoint y: 171, endPoint x: 615, endPoint y: 177, distance: 47.8
click at [662, 171] on textarea "84% WIN ODDS 3RD WIN ODDS RANK 1ST MOST POPULAR LOW FUTURE VALUE" at bounding box center [698, 220] width 251 height 135
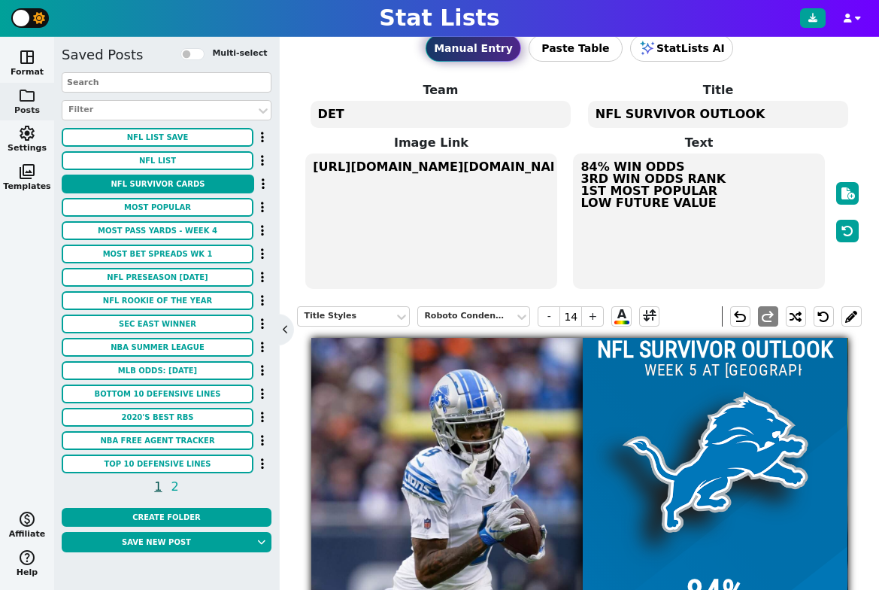
drag, startPoint x: 605, startPoint y: 177, endPoint x: 574, endPoint y: 177, distance: 31.6
click at [574, 177] on textarea "84% WIN ODDS 3RD WIN ODDS RANK 1ST MOST POPULAR LOW FUTURE VALUE" at bounding box center [698, 220] width 251 height 135
click at [630, 183] on textarea "84% WIN ODDS 1ST WIN ODDS RANK 1ST MOST POPULAR LOW FUTURE VALUE" at bounding box center [698, 220] width 251 height 135
drag, startPoint x: 597, startPoint y: 192, endPoint x: 575, endPoint y: 192, distance: 21.8
click at [575, 192] on textarea "84% WIN ODDS 1ST WIN ODDS RANK 1ST MOST POPULAR LOW FUTURE VALUE" at bounding box center [698, 220] width 251 height 135
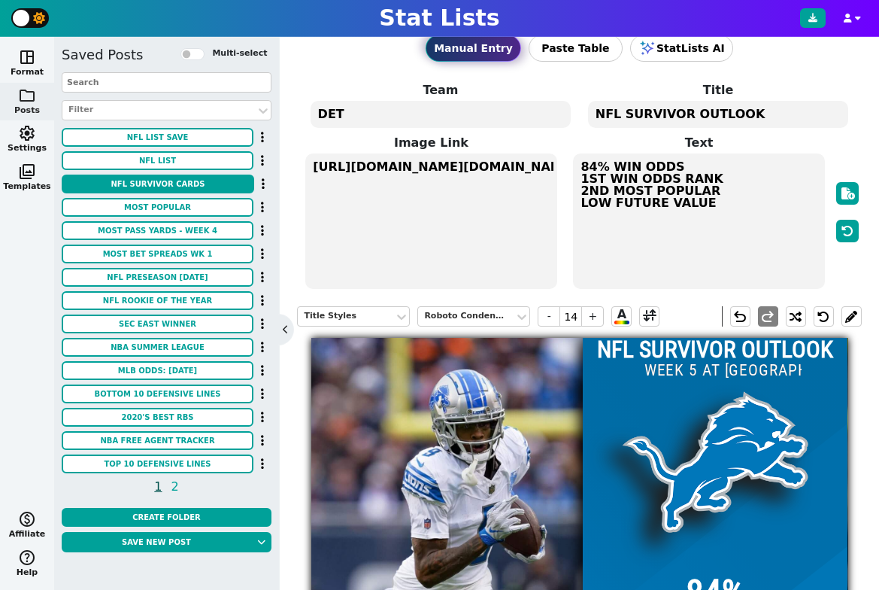
drag, startPoint x: 681, startPoint y: 189, endPoint x: 641, endPoint y: 199, distance: 40.3
click at [681, 190] on textarea "84% WIN ODDS 1ST WIN ODDS RANK 2ND MOST POPULAR LOW FUTURE VALUE" at bounding box center [698, 220] width 251 height 135
drag, startPoint x: 605, startPoint y: 203, endPoint x: 576, endPoint y: 204, distance: 29.3
click at [576, 204] on textarea "84% WIN ODDS 1ST WIN ODDS RANK 2ND MOST POPULAR LOW FUTURE VALUE" at bounding box center [698, 220] width 251 height 135
click at [711, 171] on textarea "84% WIN ODDS 1ST WIN ODDS RANK 2ND MOST POPULAR MED-HIGH FUTURE VALUE" at bounding box center [698, 220] width 251 height 135
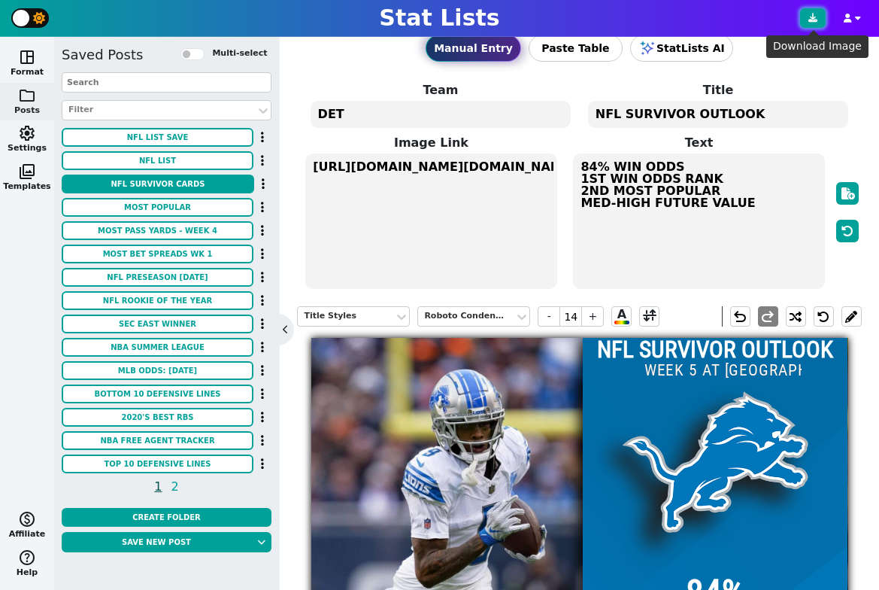
type textarea "84% WIN ODDS 1ST WIN ODDS RANK 2ND MOST POPULAR MED-HIGH FUTURE VALUE"
click at [805, 19] on button at bounding box center [813, 18] width 26 height 20
